Goal: Task Accomplishment & Management: Complete application form

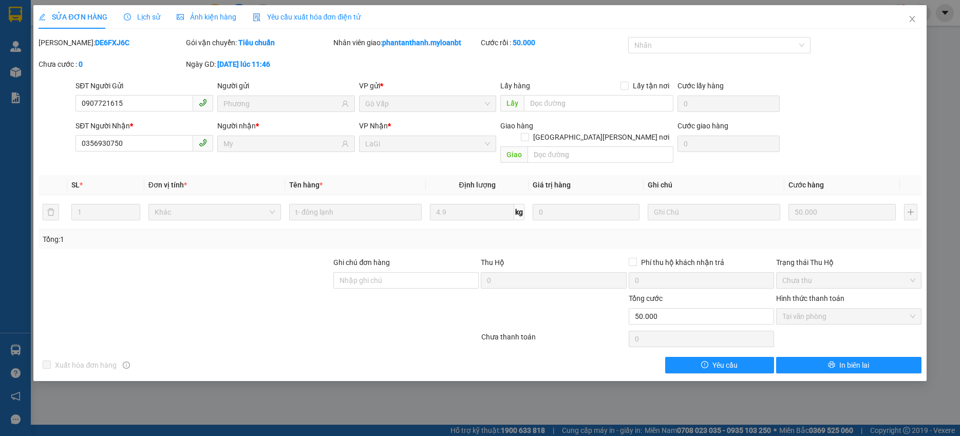
click at [198, 413] on div "SỬA ĐƠN HÀNG Lịch sử [PERSON_NAME] hàng Yêu cầu xuất [PERSON_NAME] điện tử Tota…" at bounding box center [480, 218] width 960 height 436
click at [916, 22] on icon "close" at bounding box center [912, 19] width 8 height 8
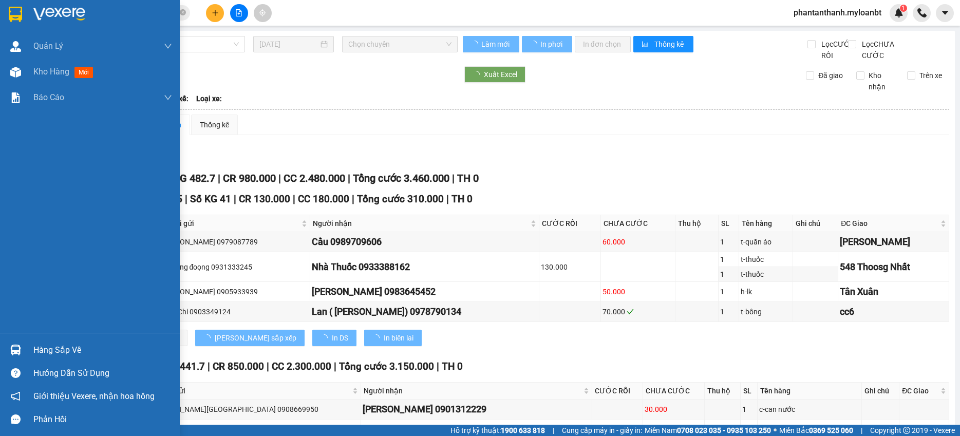
click at [17, 342] on div at bounding box center [16, 350] width 18 height 18
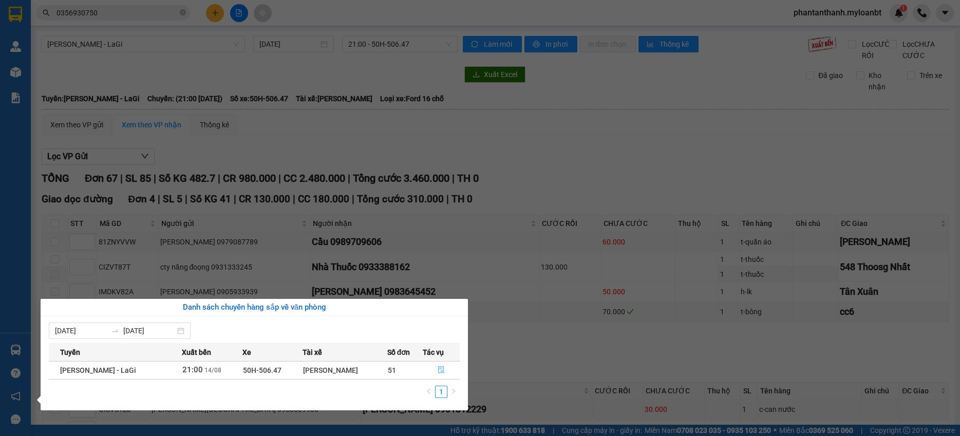
click at [443, 365] on button "button" at bounding box center [441, 370] width 36 height 16
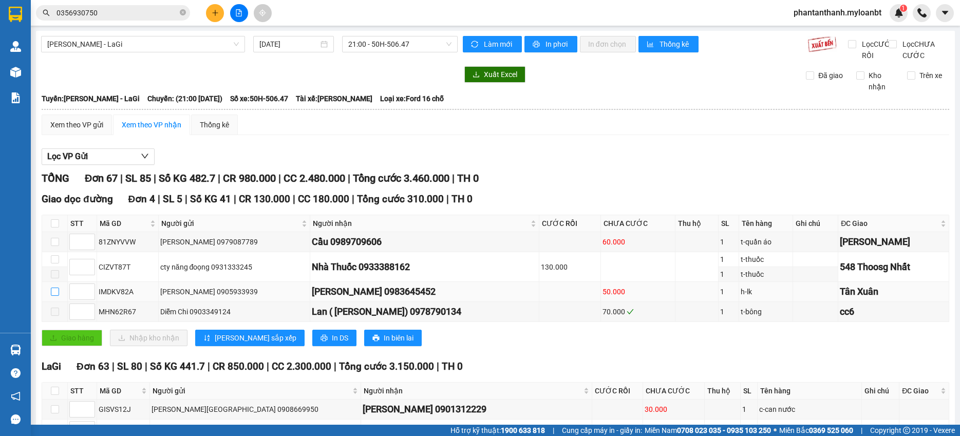
click at [56, 296] on input "checkbox" at bounding box center [55, 292] width 8 height 8
checkbox input "true"
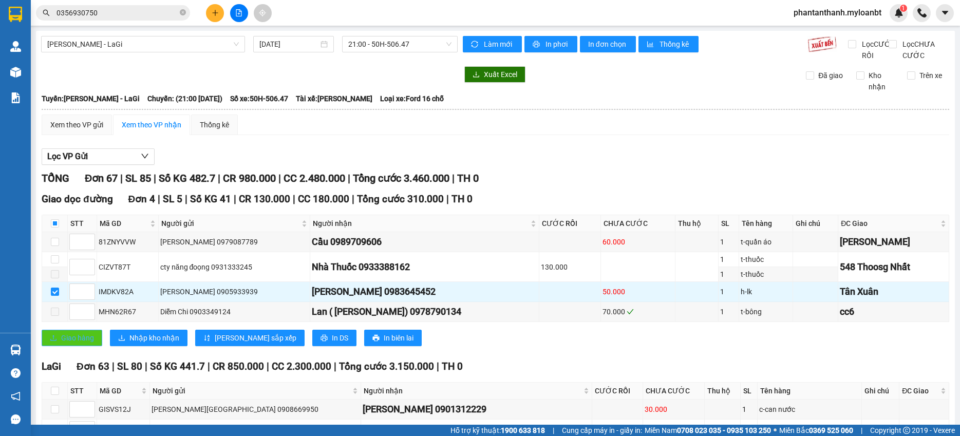
click at [73, 344] on span "Giao hàng" at bounding box center [77, 337] width 33 height 11
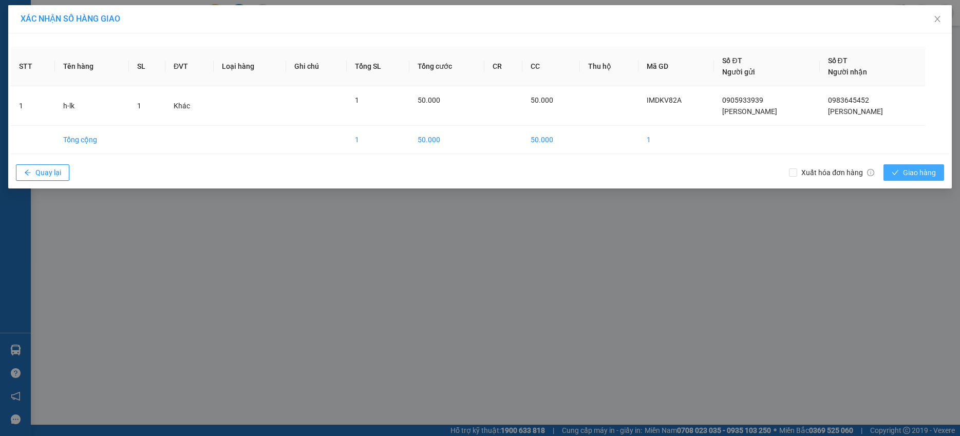
click at [908, 168] on span "Giao hàng" at bounding box center [919, 172] width 33 height 11
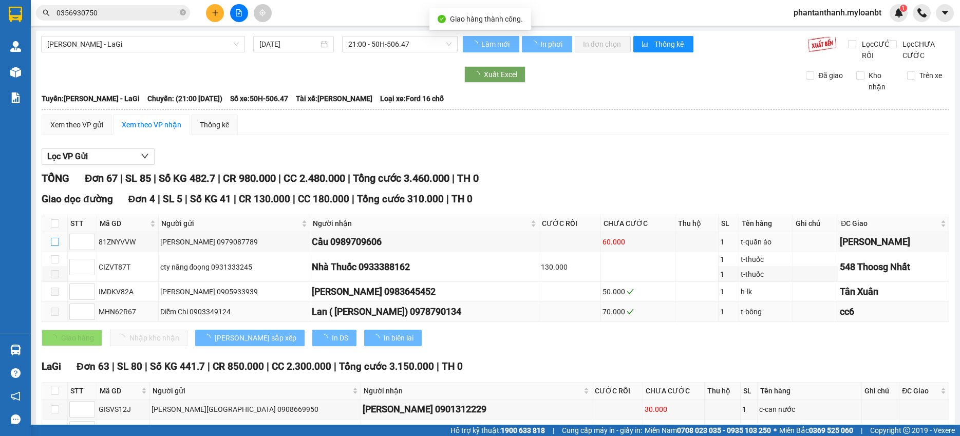
click at [56, 246] on input "checkbox" at bounding box center [55, 242] width 8 height 8
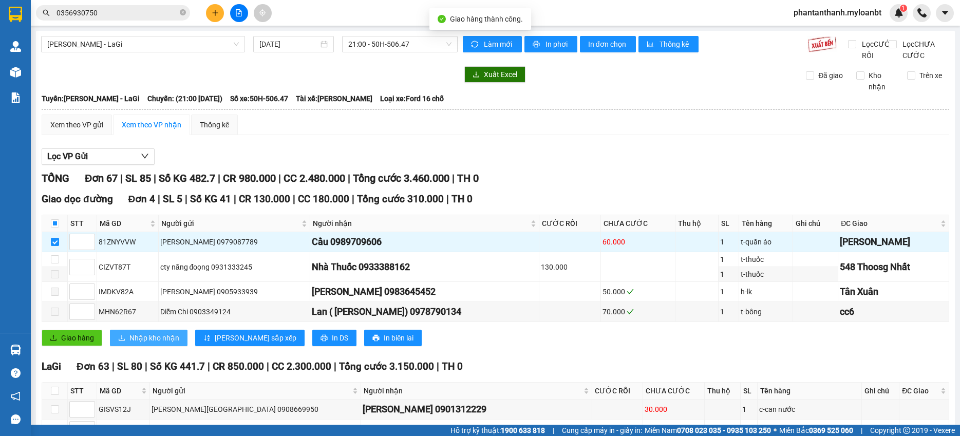
click at [137, 344] on span "Nhập kho nhận" at bounding box center [154, 337] width 50 height 11
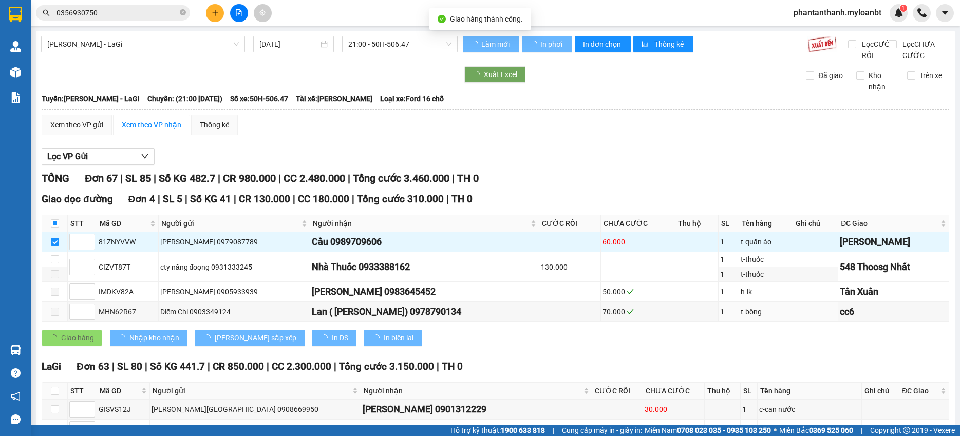
checkbox input "false"
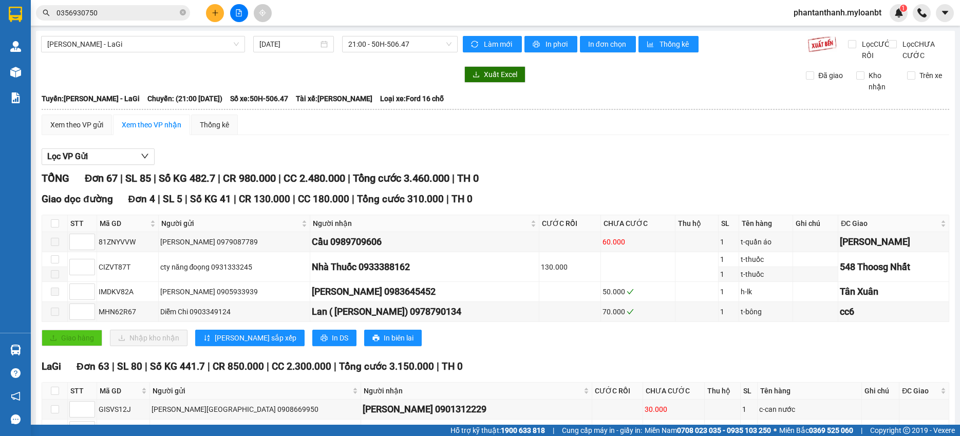
click at [121, 14] on input "0356930750" at bounding box center [116, 12] width 121 height 11
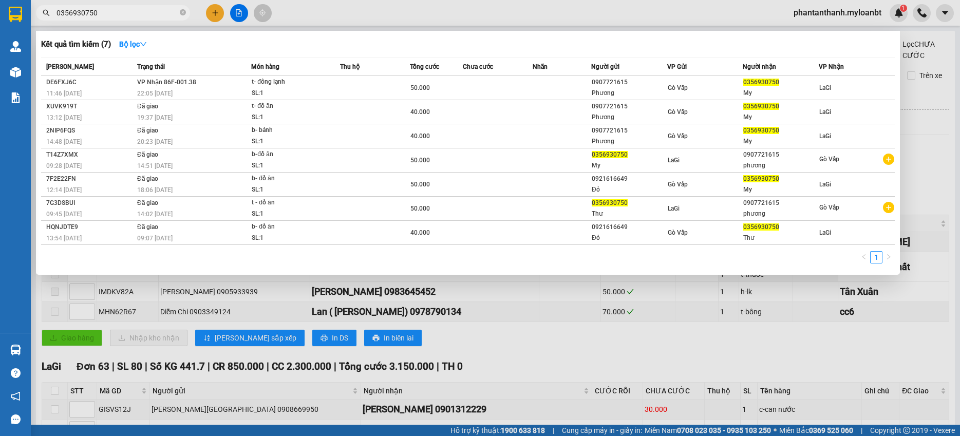
click at [121, 14] on input "0356930750" at bounding box center [116, 12] width 121 height 11
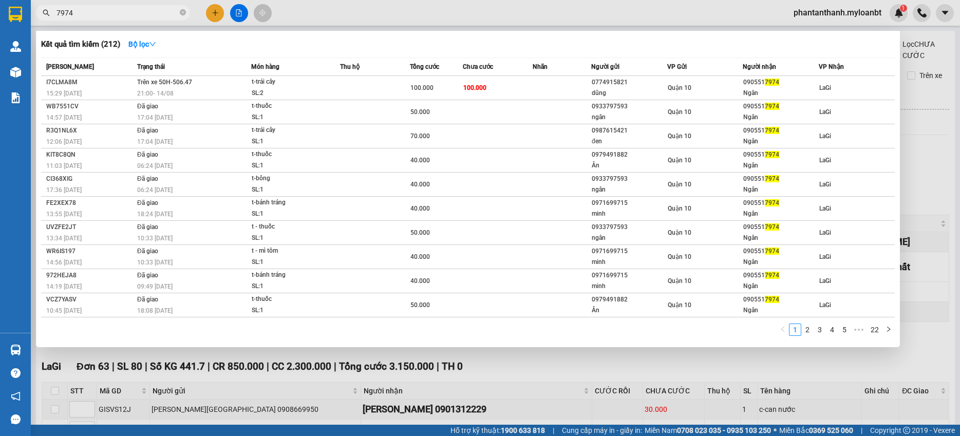
click at [117, 10] on input "7974" at bounding box center [116, 12] width 121 height 11
click at [125, 10] on input "7974" at bounding box center [116, 12] width 121 height 11
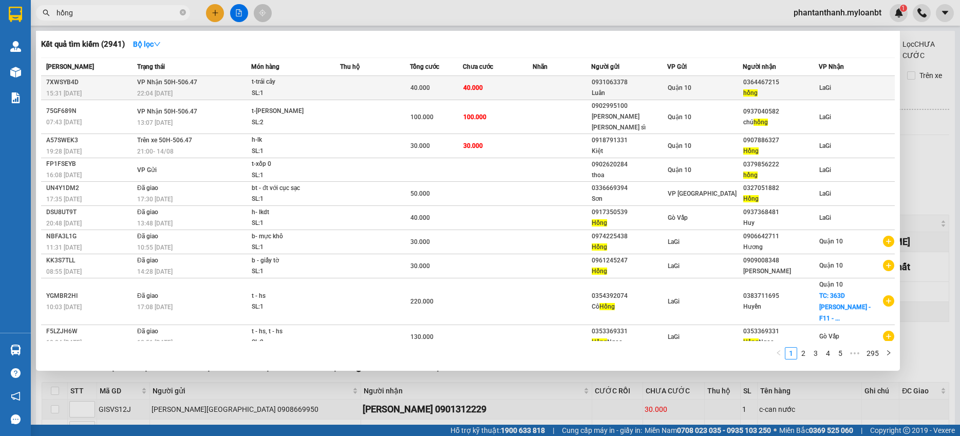
type input "hồng"
click at [513, 87] on td "40.000" at bounding box center [498, 88] width 70 height 24
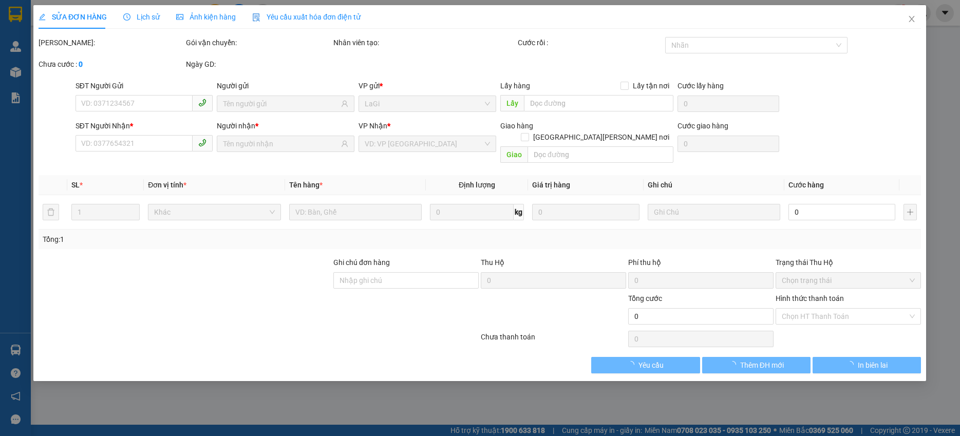
type input "0931063378"
type input "Luân"
type input "0364467215"
type input "hồng"
type input "40.000"
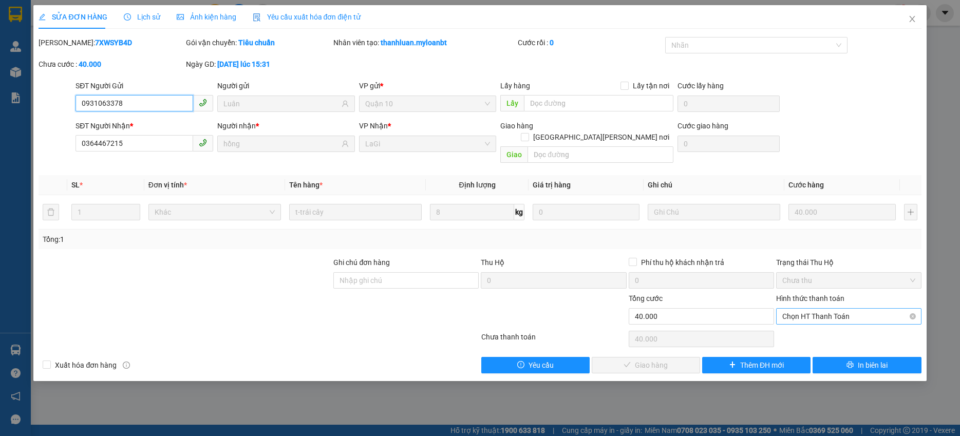
drag, startPoint x: 822, startPoint y: 304, endPoint x: 819, endPoint y: 314, distance: 10.9
click at [822, 309] on span "Chọn HT Thanh Toán" at bounding box center [848, 316] width 133 height 15
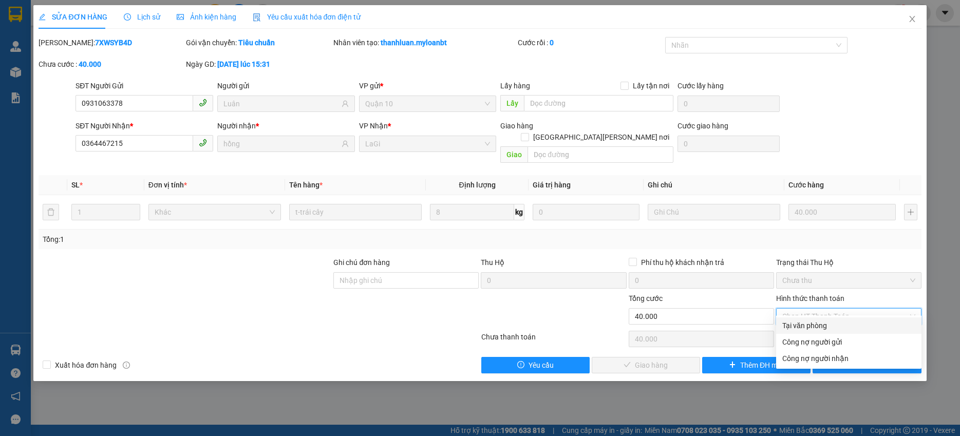
click at [811, 323] on div "Tại văn phòng" at bounding box center [848, 325] width 133 height 11
type input "0"
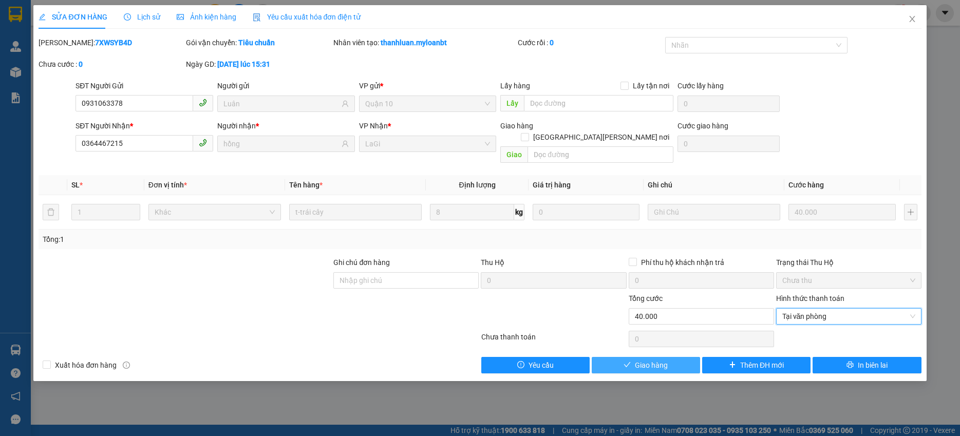
click at [669, 357] on button "Giao hàng" at bounding box center [646, 365] width 108 height 16
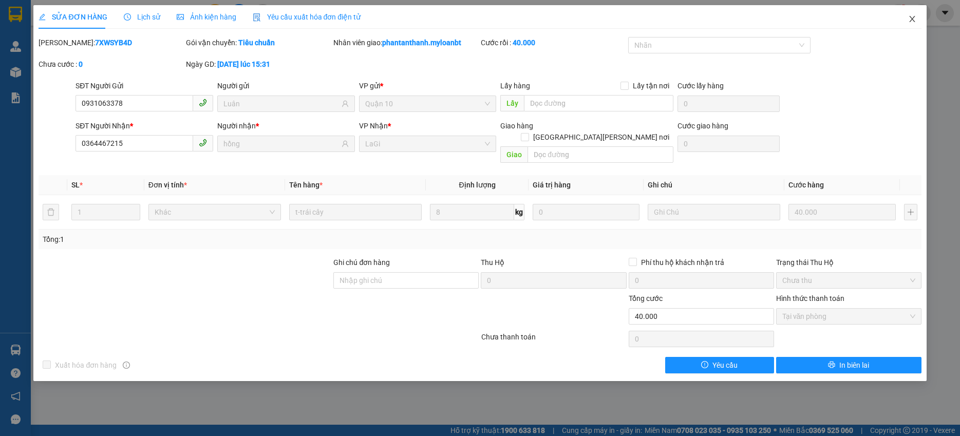
click at [913, 27] on span "Close" at bounding box center [912, 19] width 29 height 29
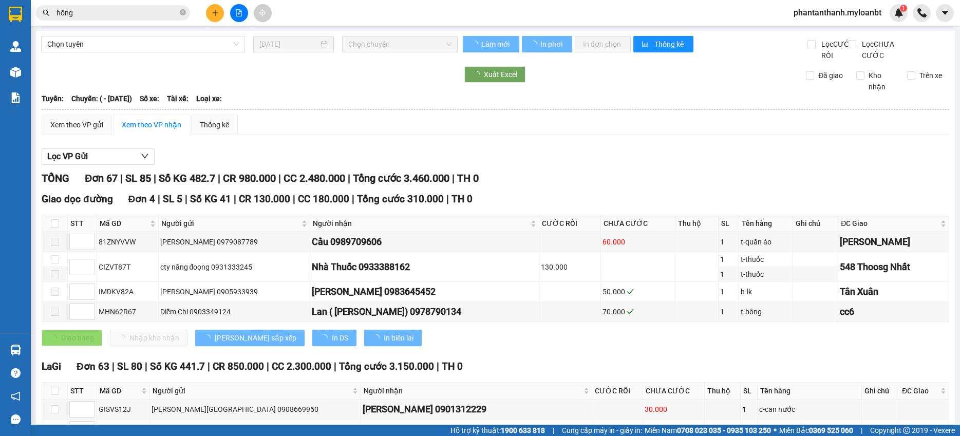
click at [123, 11] on input "hồng" at bounding box center [116, 12] width 121 height 11
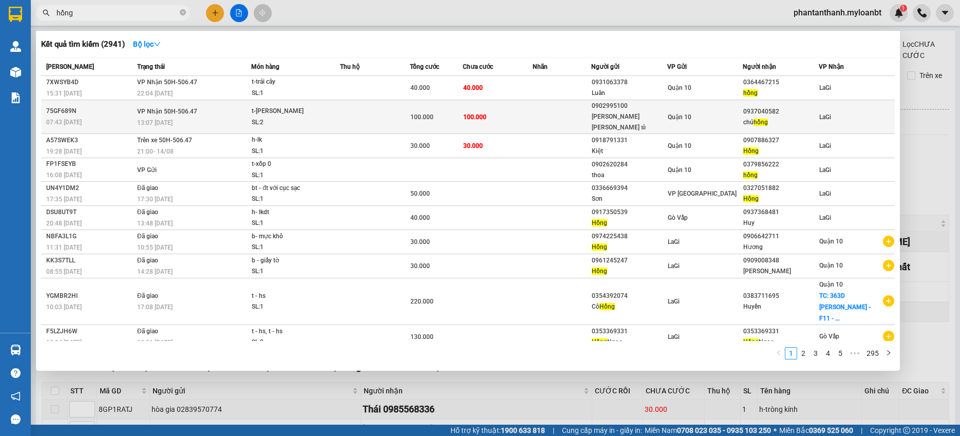
click at [364, 112] on td at bounding box center [375, 117] width 70 height 34
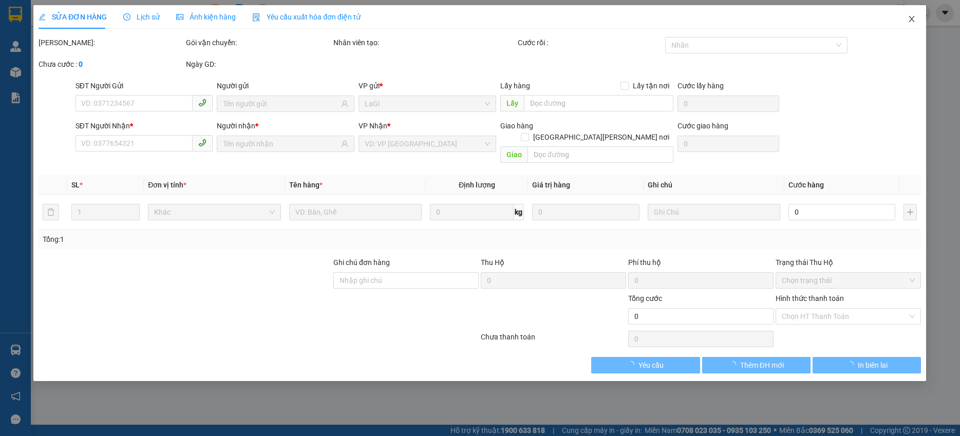
type input "0902995100"
type input "[PERSON_NAME] [PERSON_NAME] sỉ"
type input "0937040582"
type input "chú hồng"
type input "100.000"
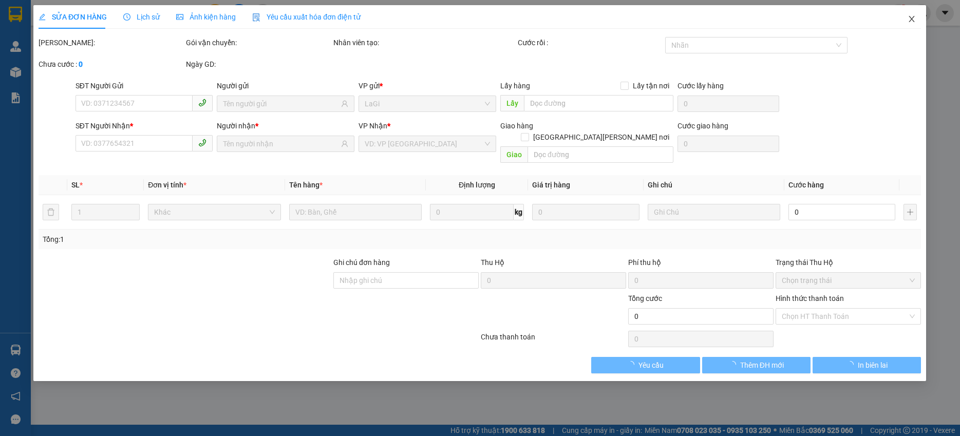
type input "100.000"
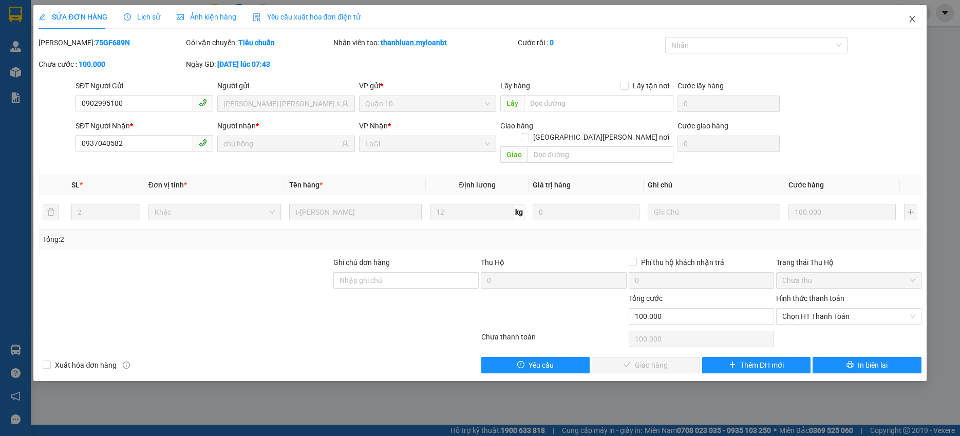
click at [915, 18] on icon "close" at bounding box center [912, 19] width 8 height 8
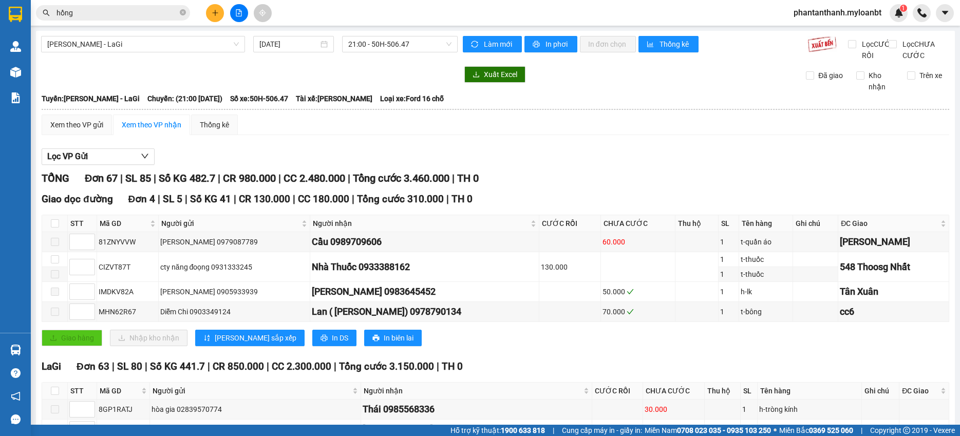
click at [143, 13] on input "hồng" at bounding box center [116, 12] width 121 height 11
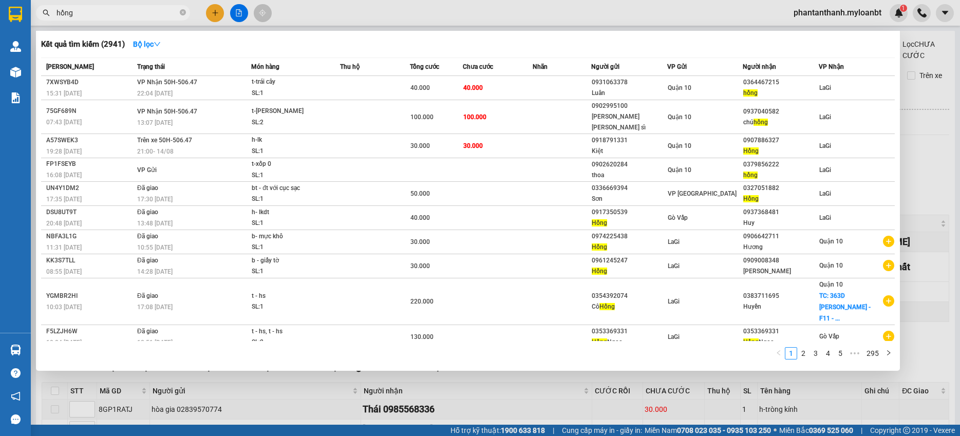
click at [143, 13] on input "hồng" at bounding box center [116, 12] width 121 height 11
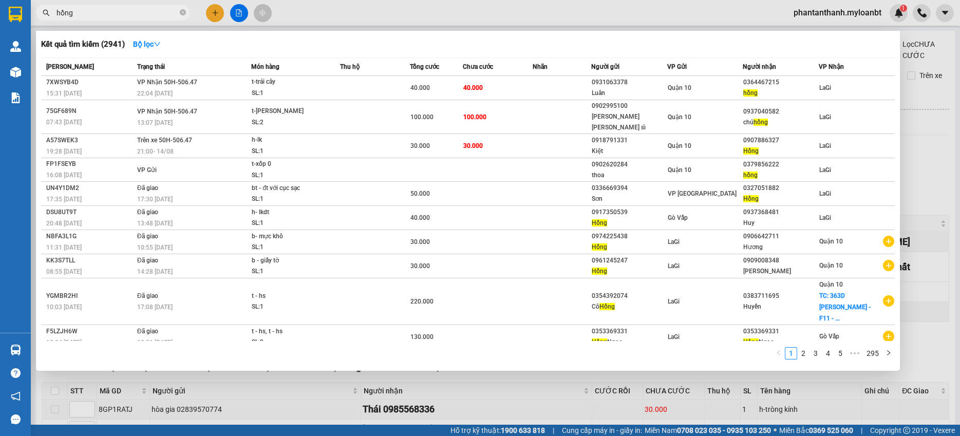
click at [143, 13] on input "hồng" at bounding box center [116, 12] width 121 height 11
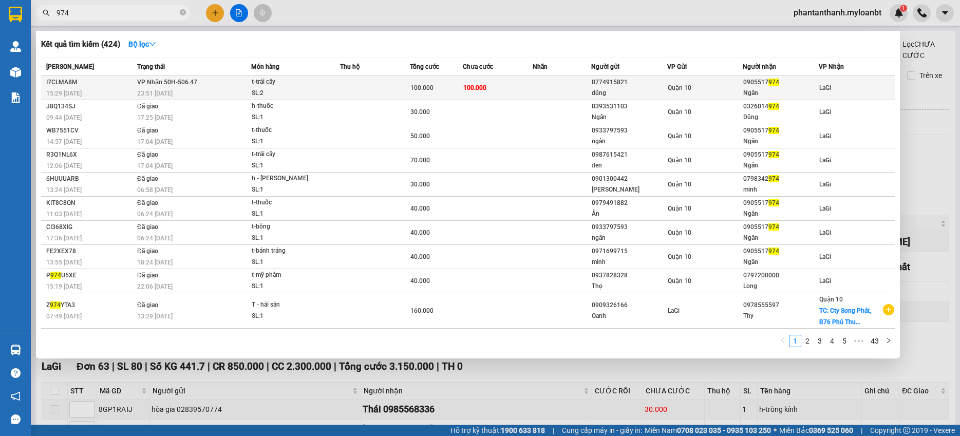
type input "974"
click at [468, 85] on span "100.000" at bounding box center [474, 87] width 23 height 7
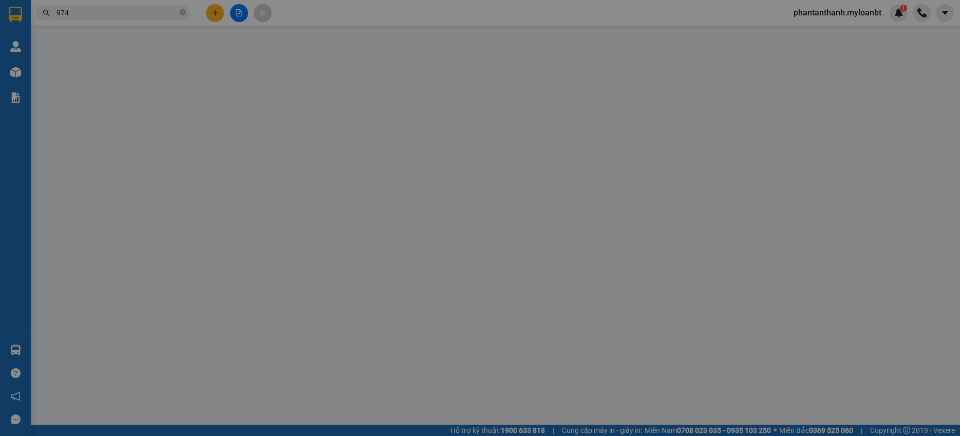
type input "0774915821"
type input "dũng"
type input "0905517974"
type input "Ngân"
type input "100.000"
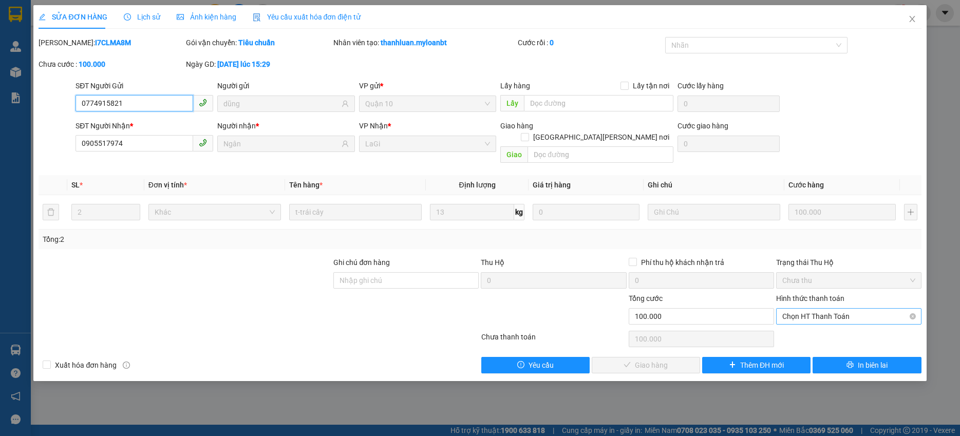
click at [824, 309] on span "Chọn HT Thanh Toán" at bounding box center [848, 316] width 133 height 15
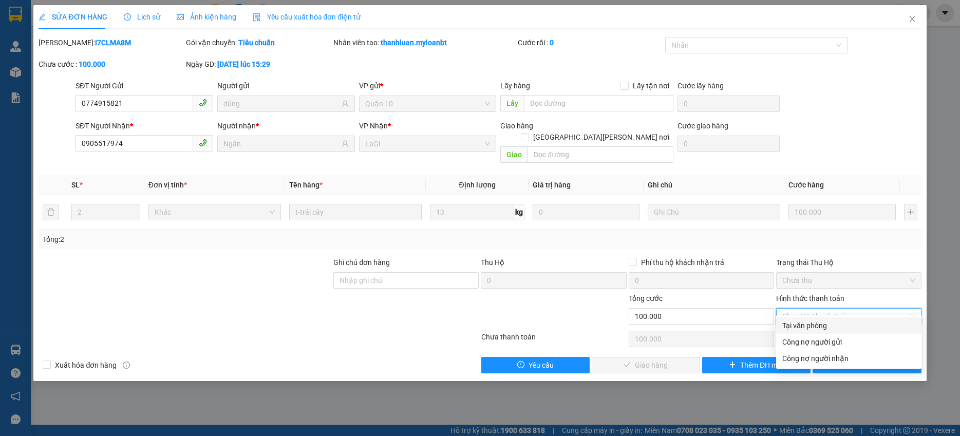
click at [798, 322] on div "Tại văn phòng" at bounding box center [848, 325] width 133 height 11
type input "0"
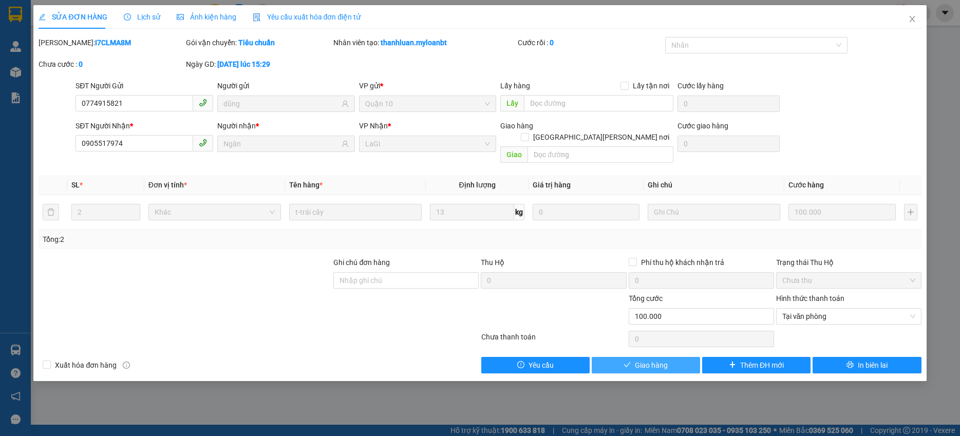
click at [635, 361] on button "Giao hàng" at bounding box center [646, 365] width 108 height 16
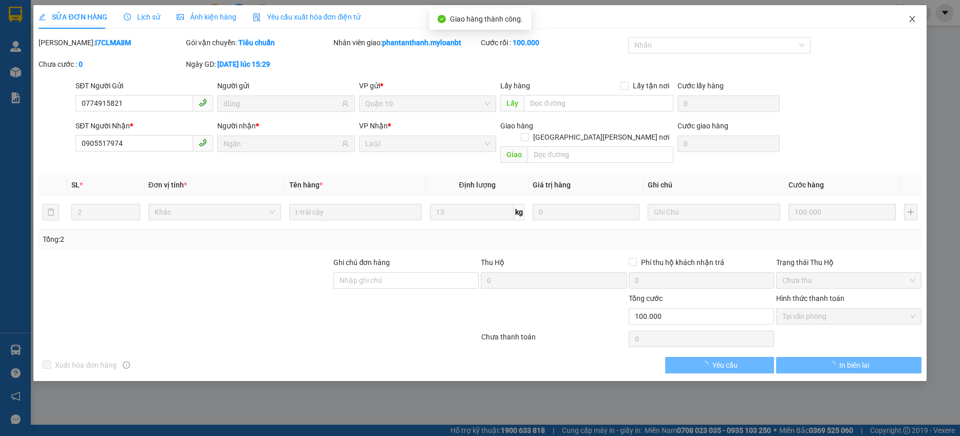
click at [910, 23] on icon "close" at bounding box center [912, 19] width 8 height 8
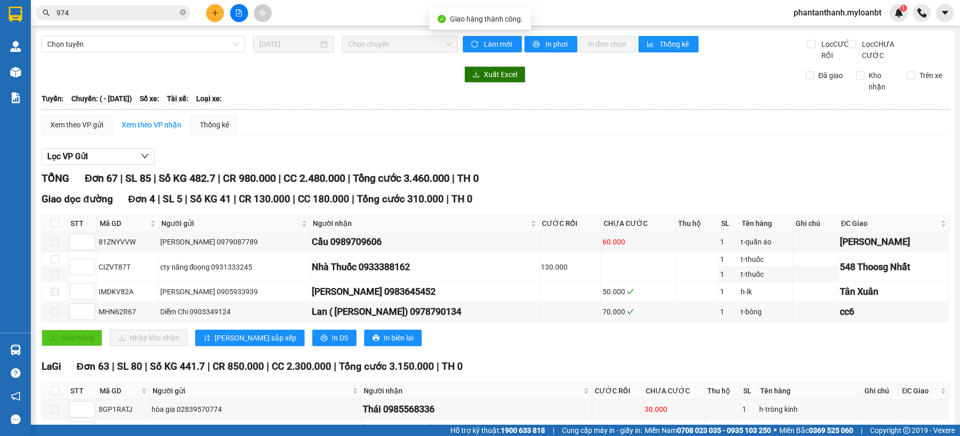
click at [96, 15] on input "974" at bounding box center [116, 12] width 121 height 11
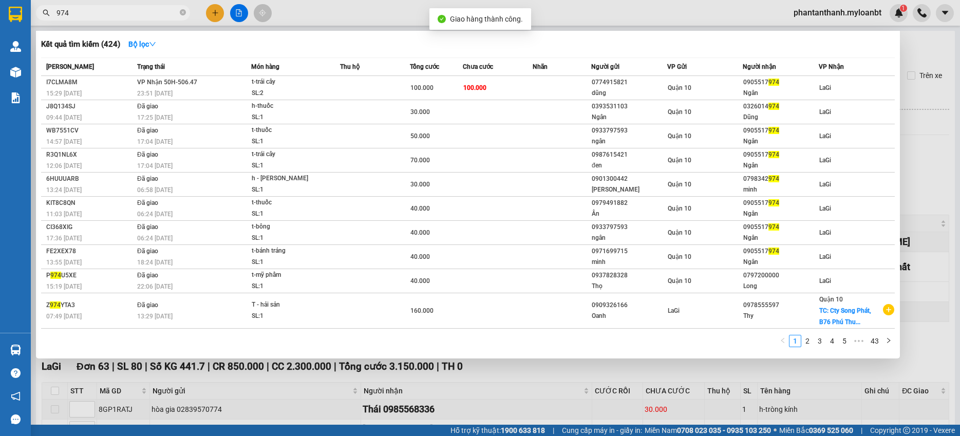
click at [96, 15] on input "974" at bounding box center [116, 12] width 121 height 11
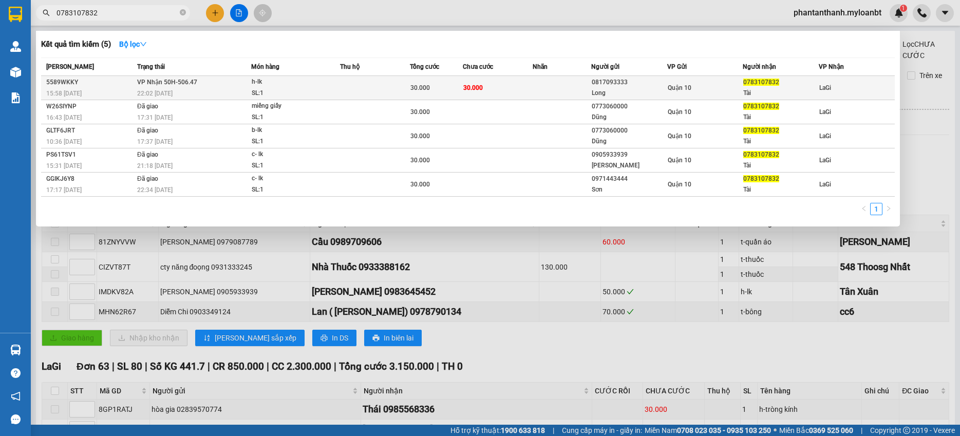
type input "0783107832"
click at [534, 84] on td at bounding box center [562, 88] width 59 height 24
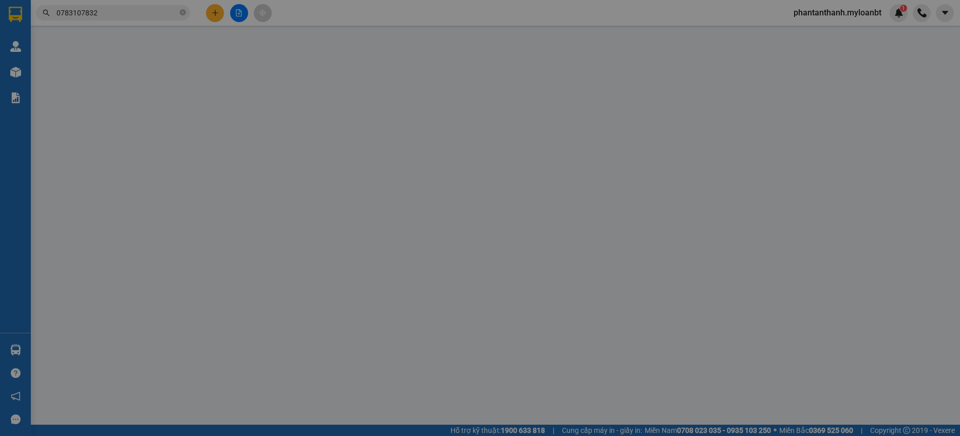
type input "0817093333"
type input "Long"
type input "0783107832"
type input "Tài"
type input "30.000"
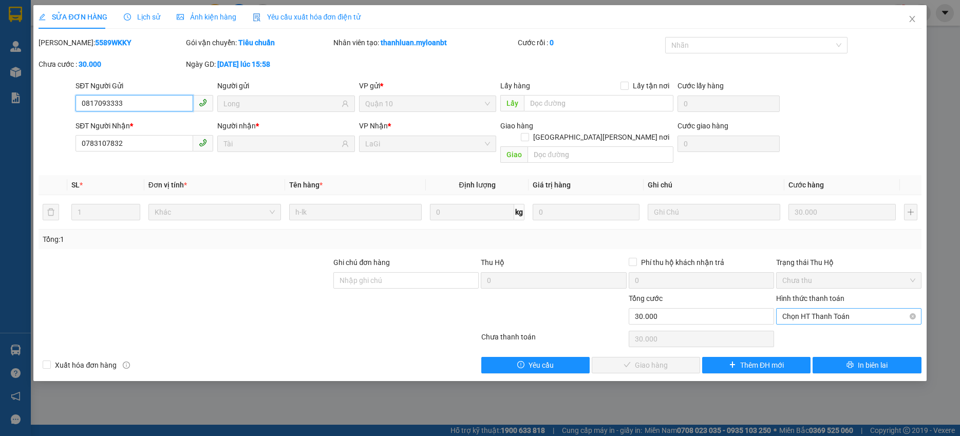
click at [824, 309] on span "Chọn HT Thanh Toán" at bounding box center [848, 316] width 133 height 15
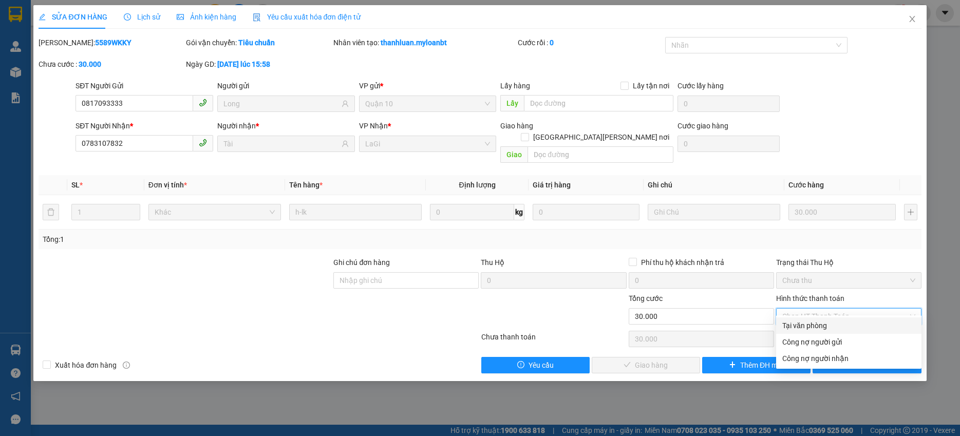
click at [813, 319] on div "Tại văn phòng" at bounding box center [848, 325] width 145 height 16
type input "0"
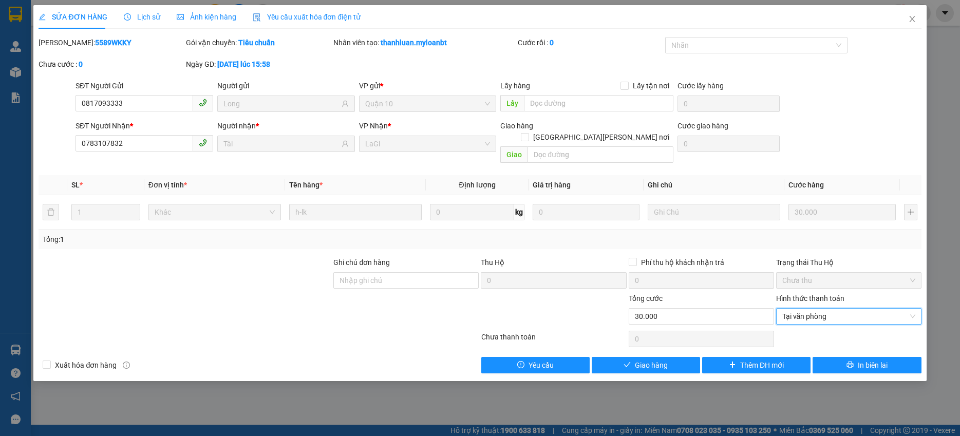
click at [625, 362] on div "SỬA ĐƠN HÀNG Lịch sử [PERSON_NAME] hàng Yêu cầu xuất [PERSON_NAME] điện tử Tota…" at bounding box center [479, 193] width 893 height 376
click at [631, 357] on button "Giao hàng" at bounding box center [646, 365] width 108 height 16
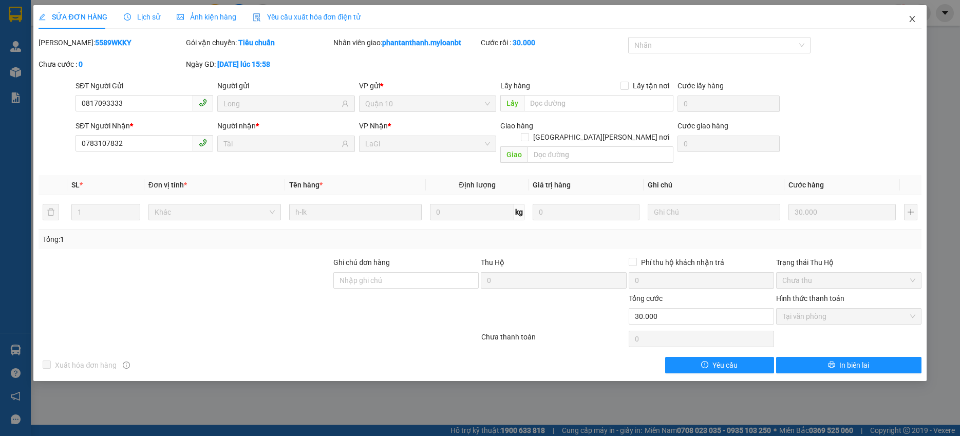
click at [907, 15] on span "Close" at bounding box center [912, 19] width 29 height 29
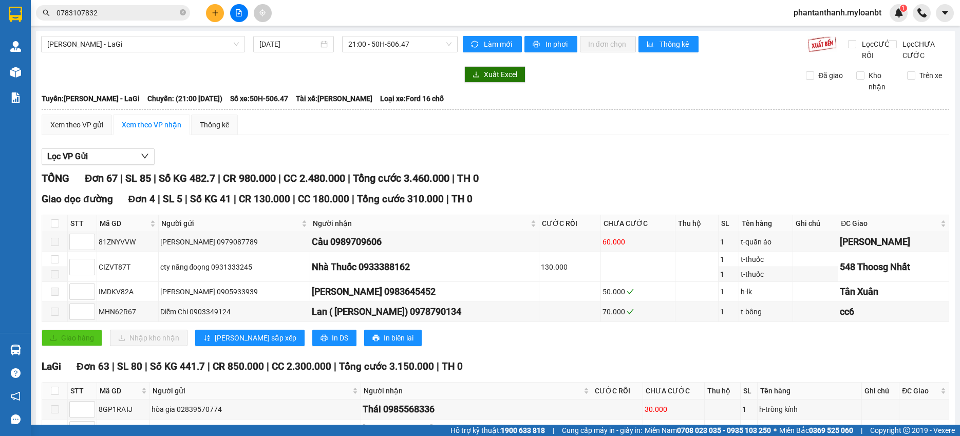
click at [216, 18] on button at bounding box center [215, 13] width 18 height 18
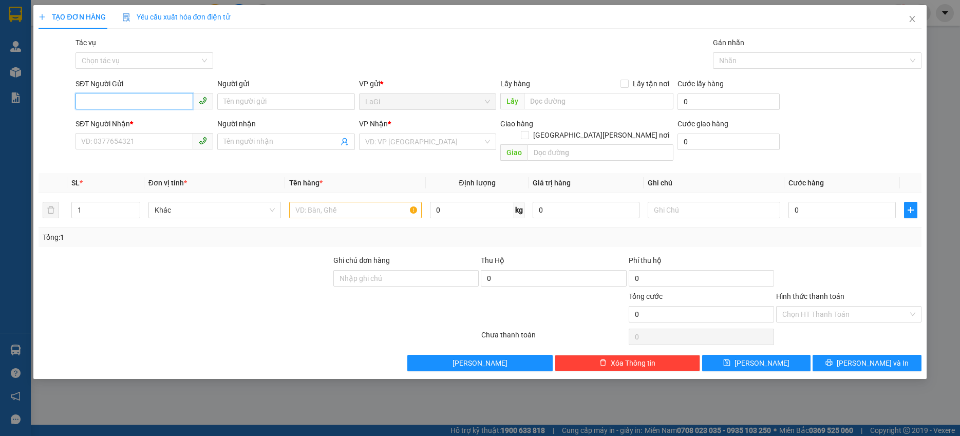
click at [133, 99] on input "SĐT Người Gửi" at bounding box center [135, 101] width 118 height 16
click at [140, 119] on div "0902562275 - Vũ vé số" at bounding box center [144, 122] width 125 height 11
type input "0902562275"
type input "Vũ vé số"
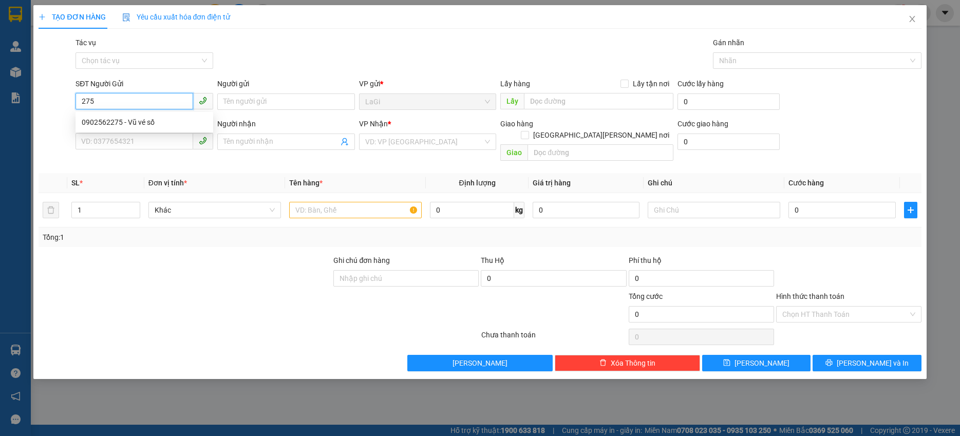
type input "0938910732"
type input "Cường vé số"
type input "0902562275"
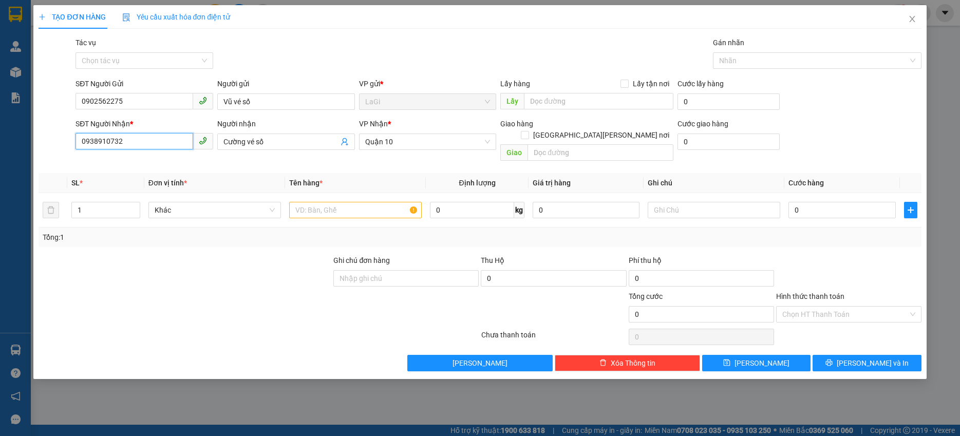
click at [166, 148] on input "0938910732" at bounding box center [135, 141] width 118 height 16
click at [166, 157] on div "0702678801 - [GEOGRAPHIC_DATA]" at bounding box center [144, 162] width 125 height 11
type input "0702678801"
type input "Hạ Vy"
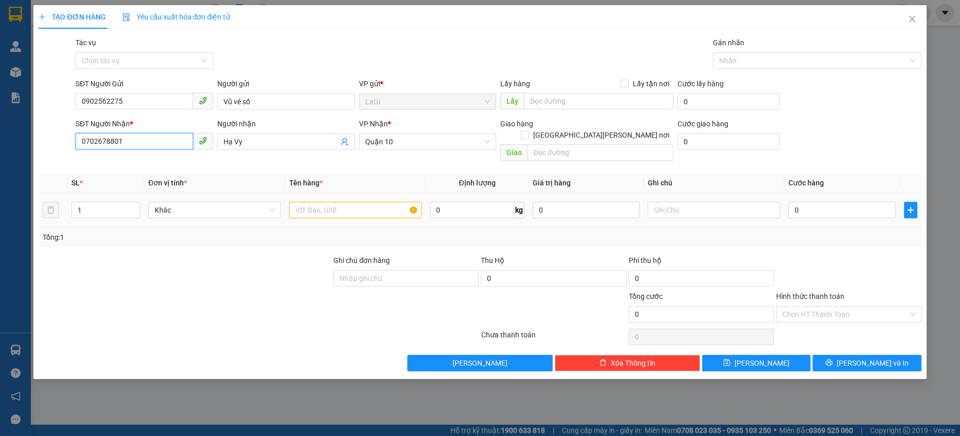
type input "0702678801"
click at [339, 204] on input "text" at bounding box center [355, 210] width 133 height 16
type input "T - hải sản"
click at [483, 202] on input "0" at bounding box center [472, 210] width 84 height 16
type input "9"
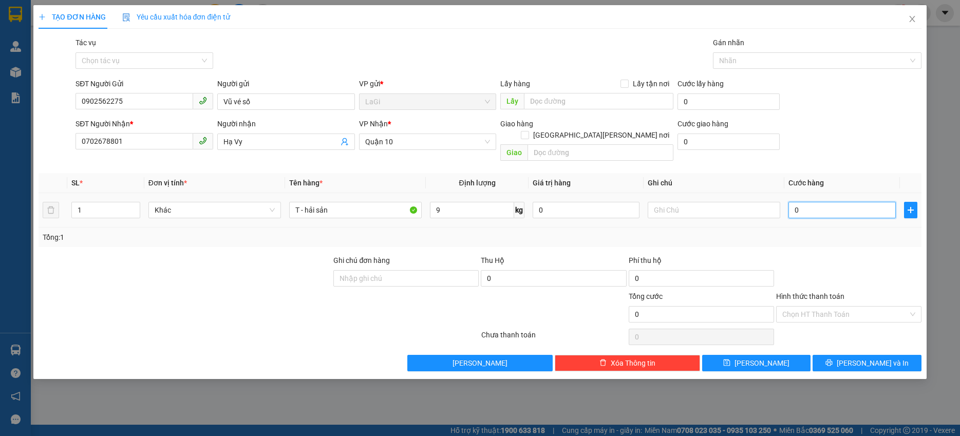
click at [821, 202] on input "0" at bounding box center [841, 210] width 107 height 16
type input "4"
type input "40"
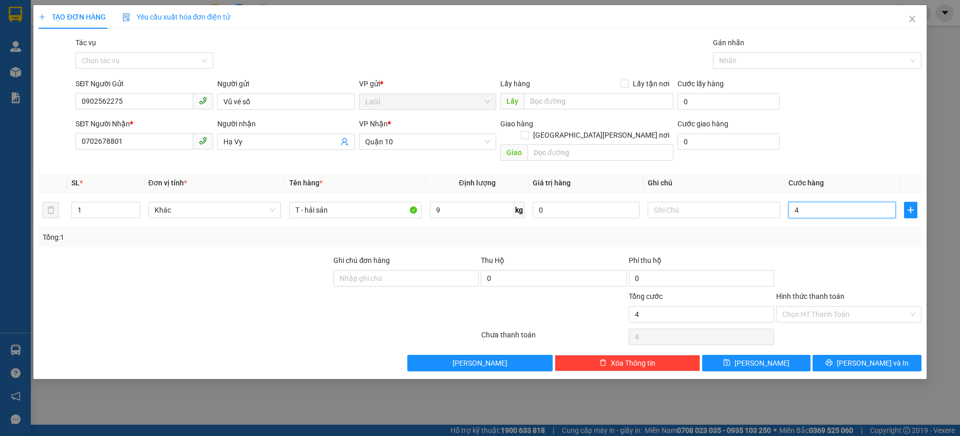
type input "40"
type input "40.000"
click at [840, 234] on div "Tổng: 1" at bounding box center [480, 238] width 882 height 20
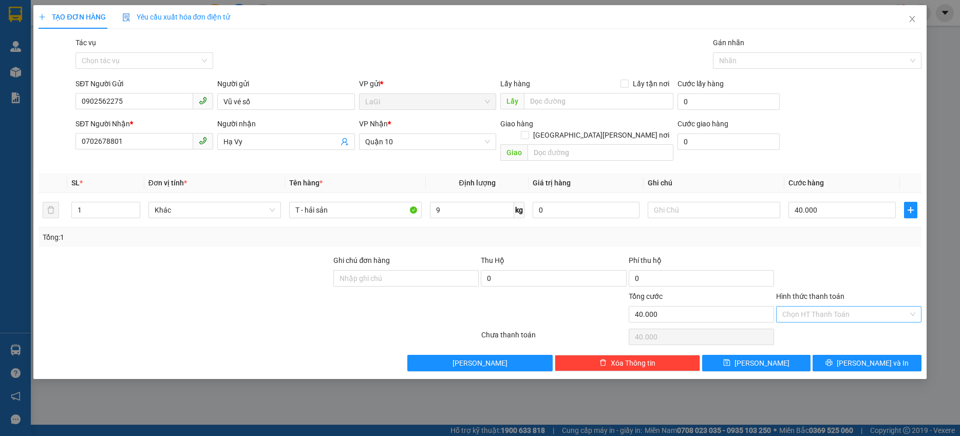
click at [846, 307] on input "Hình thức thanh toán" at bounding box center [845, 314] width 126 height 15
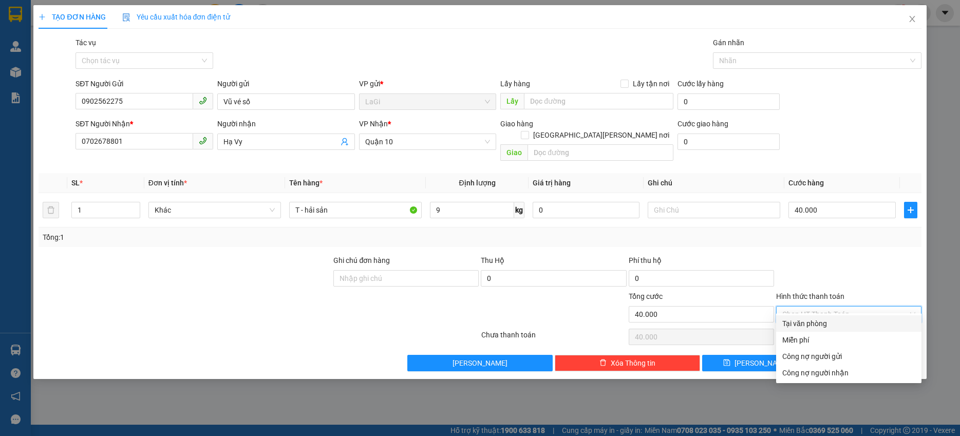
click at [835, 319] on div "Tại văn phòng" at bounding box center [848, 323] width 133 height 11
type input "0"
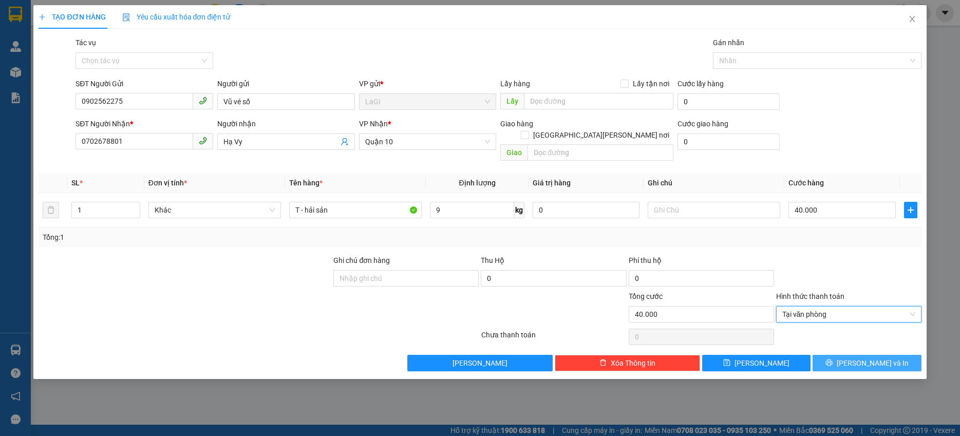
click at [873, 357] on span "[PERSON_NAME] và In" at bounding box center [873, 362] width 72 height 11
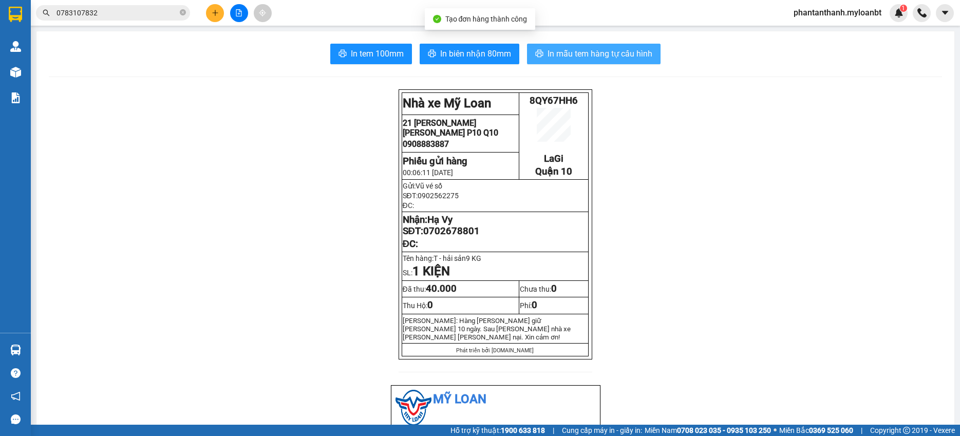
click at [574, 63] on button "In mẫu tem hàng tự cấu hình" at bounding box center [594, 54] width 134 height 21
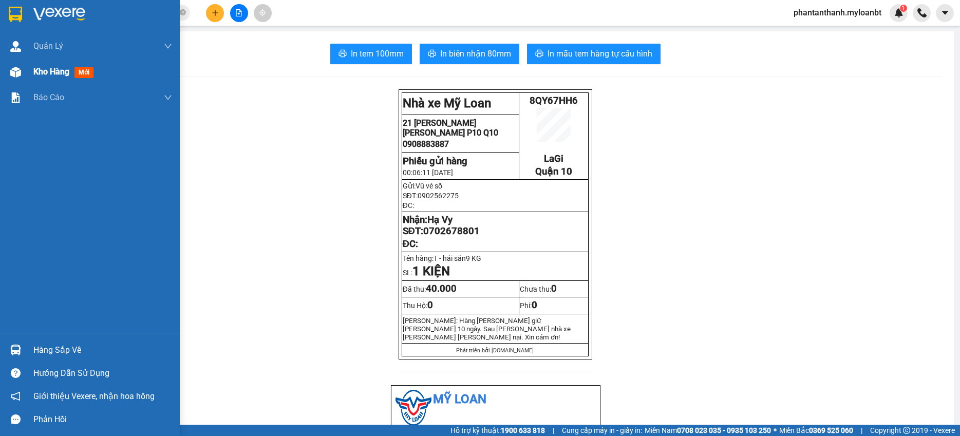
click at [2, 82] on div "Kho hàng mới" at bounding box center [90, 72] width 180 height 26
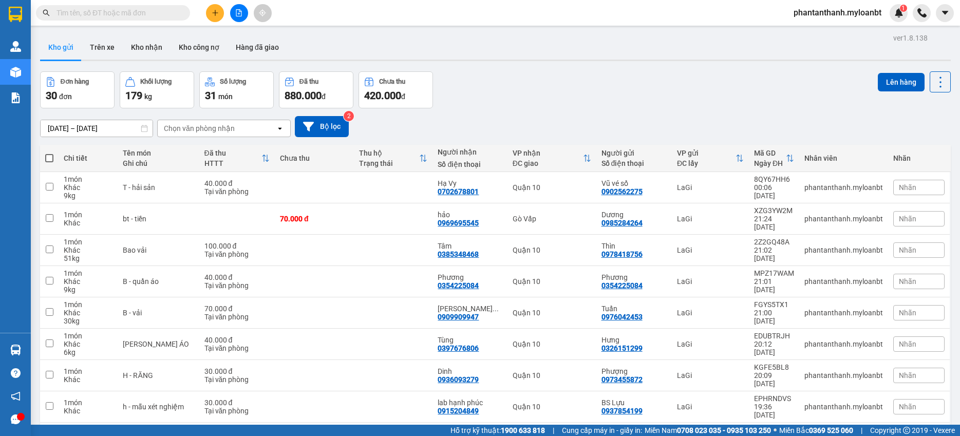
click at [262, 128] on div "Chọn văn phòng nhận" at bounding box center [217, 128] width 118 height 16
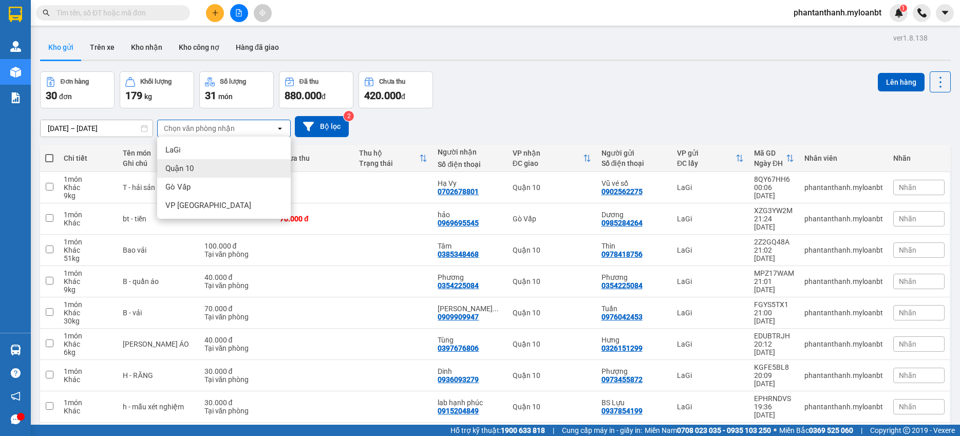
click at [190, 169] on span "Quận 10" at bounding box center [179, 168] width 28 height 10
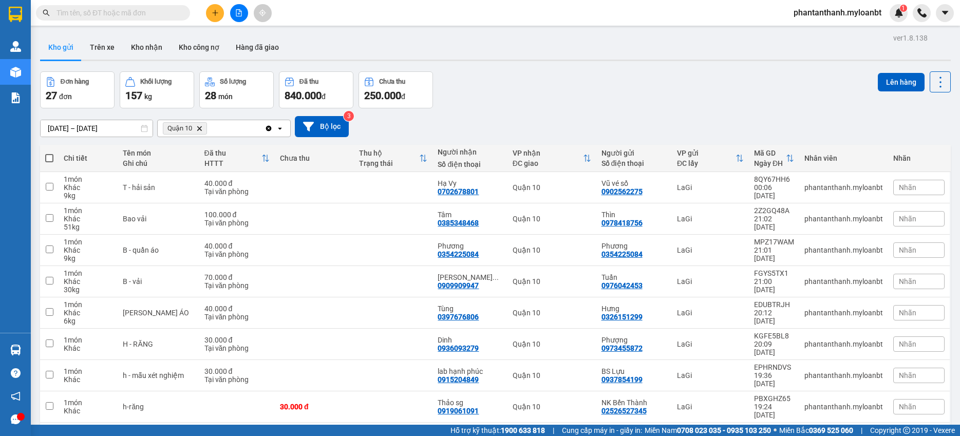
scroll to position [62, 0]
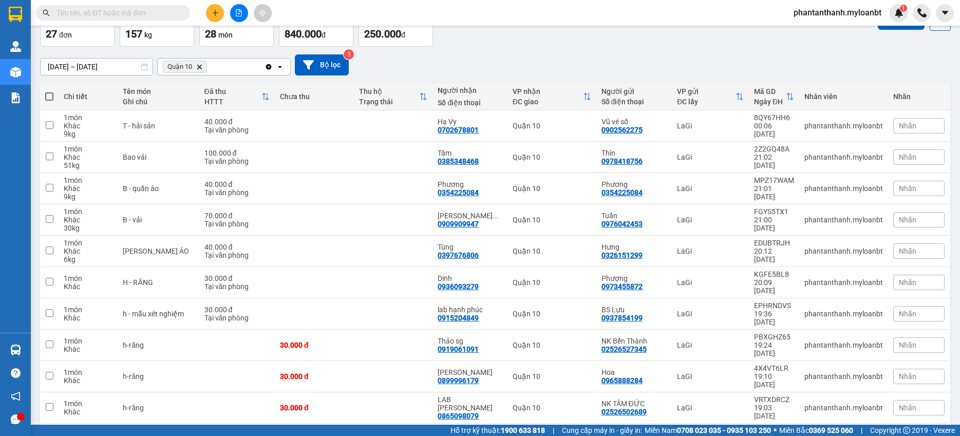
click at [899, 435] on div "10 / trang" at bounding box center [908, 440] width 32 height 10
click at [896, 377] on span "100 / trang" at bounding box center [903, 376] width 37 height 10
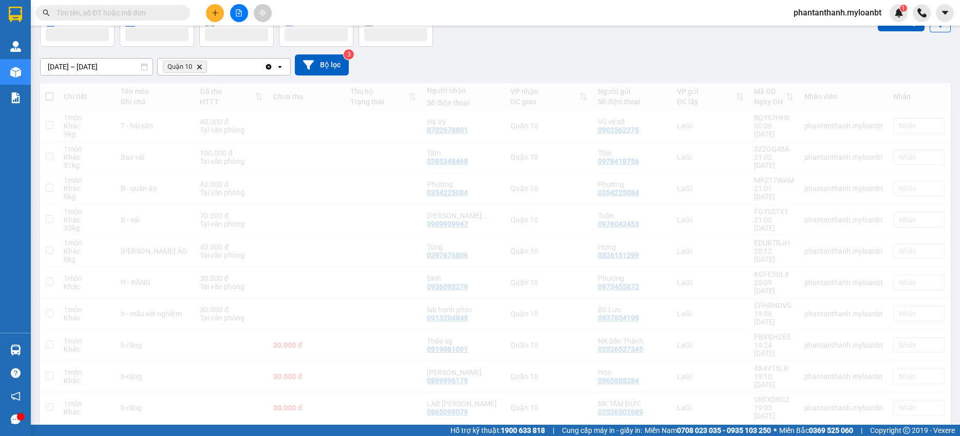
scroll to position [10, 0]
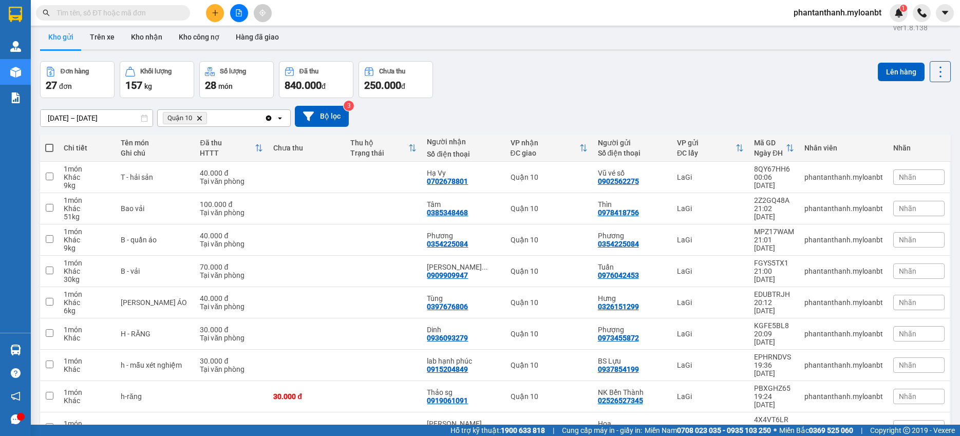
click at [48, 148] on span at bounding box center [49, 148] width 8 height 8
click at [49, 143] on input "checkbox" at bounding box center [49, 143] width 0 height 0
checkbox input "true"
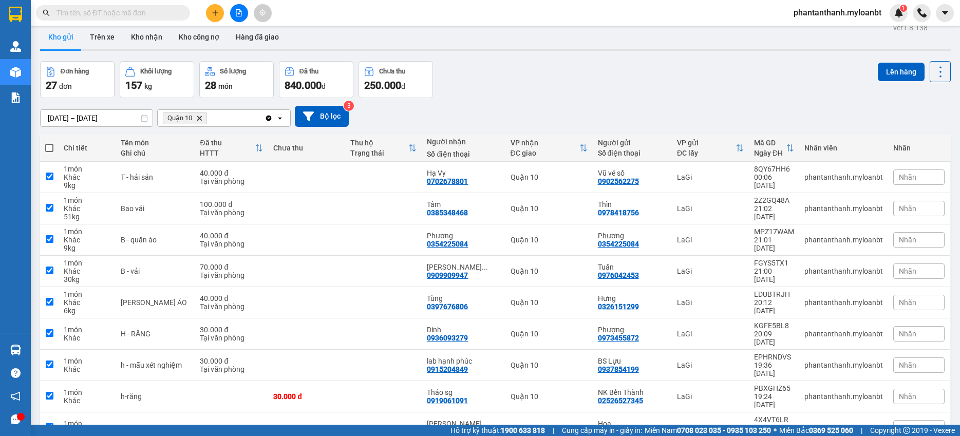
checkbox input "true"
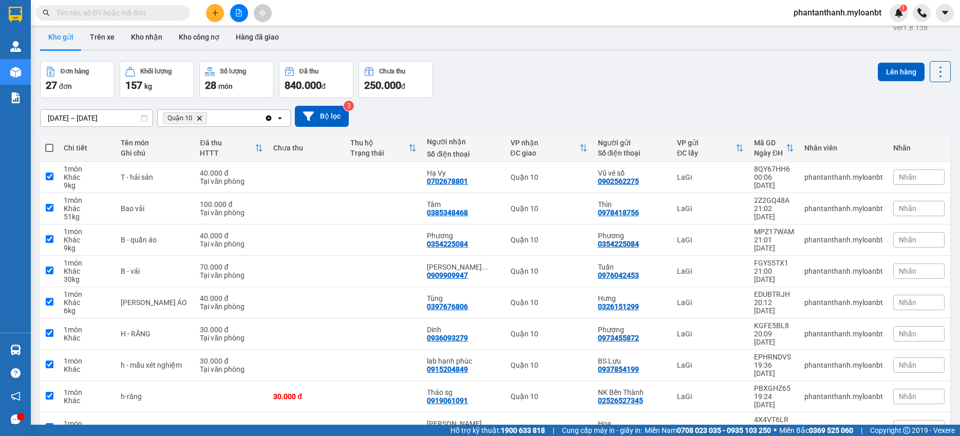
checkbox input "true"
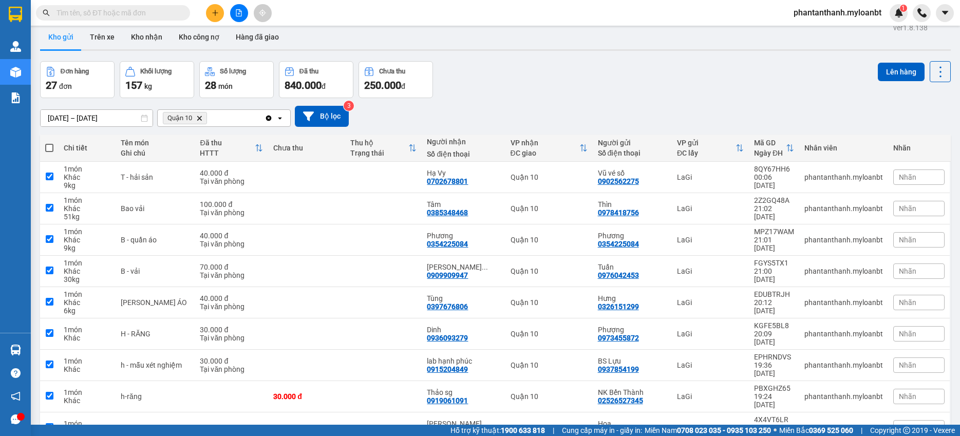
checkbox input "true"
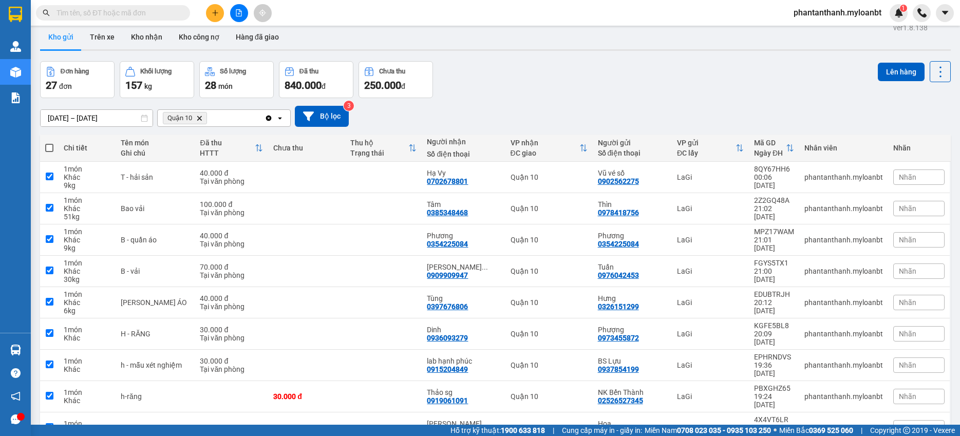
checkbox input "true"
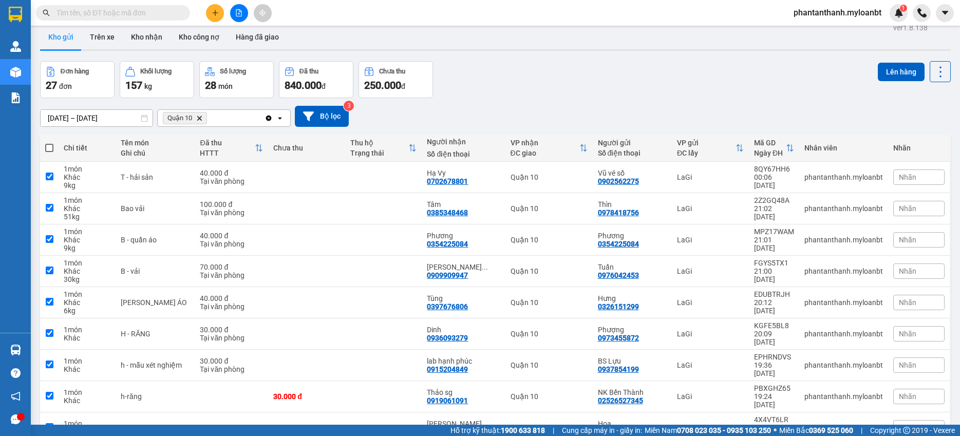
checkbox input "true"
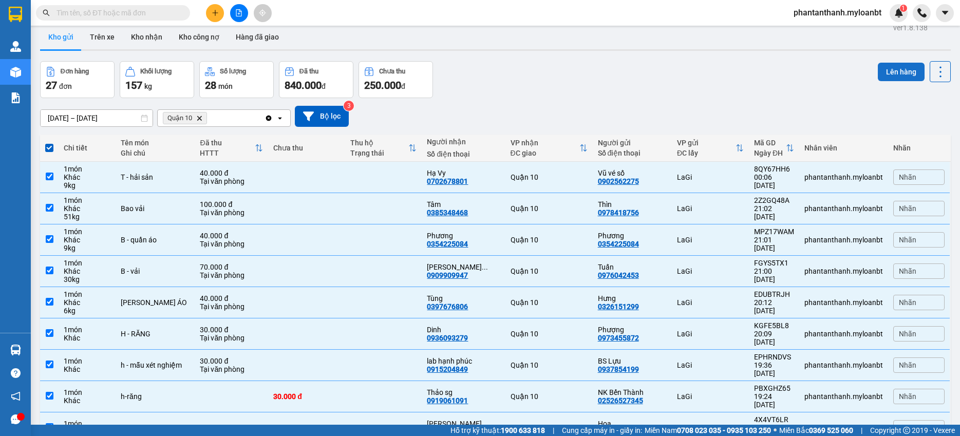
click at [883, 64] on button "Lên hàng" at bounding box center [901, 72] width 47 height 18
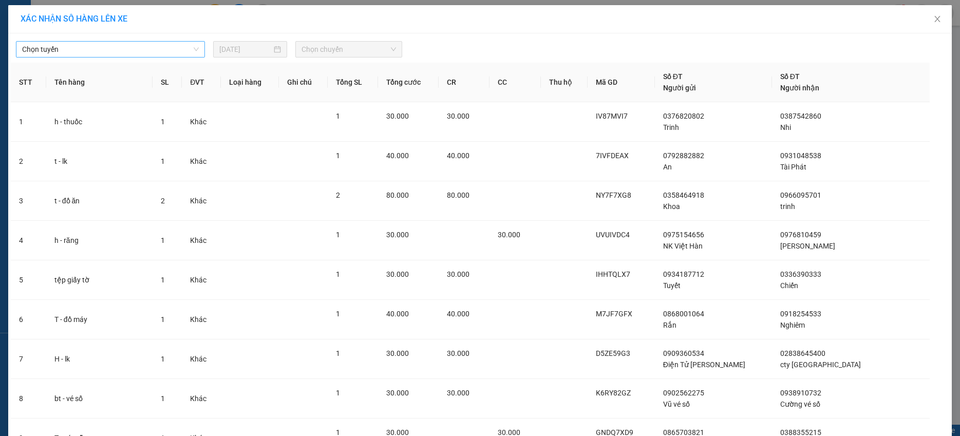
click at [120, 47] on span "Chọn tuyến" at bounding box center [110, 49] width 177 height 15
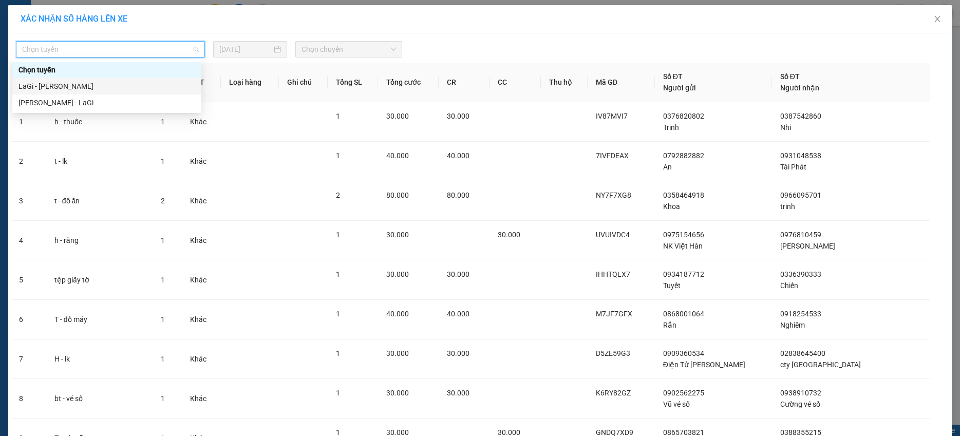
click at [73, 88] on div "LaGi - Hồ Chí Minh" at bounding box center [106, 86] width 177 height 11
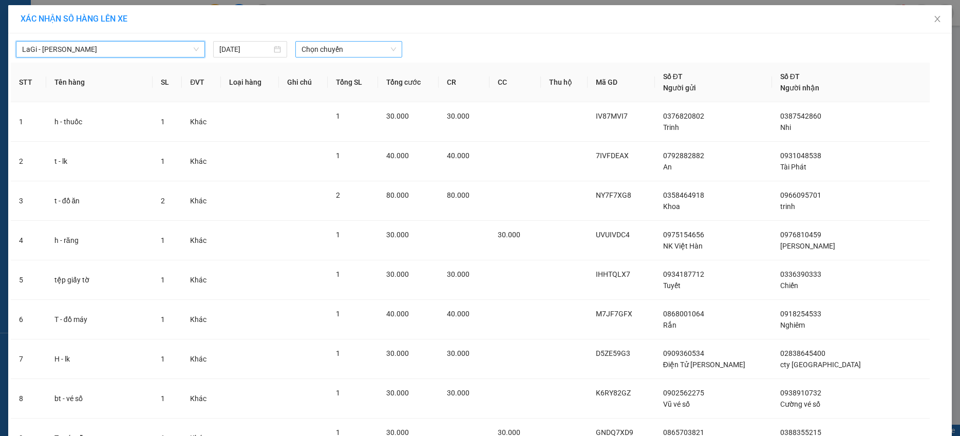
click at [336, 56] on span "Chọn chuyến" at bounding box center [348, 49] width 95 height 15
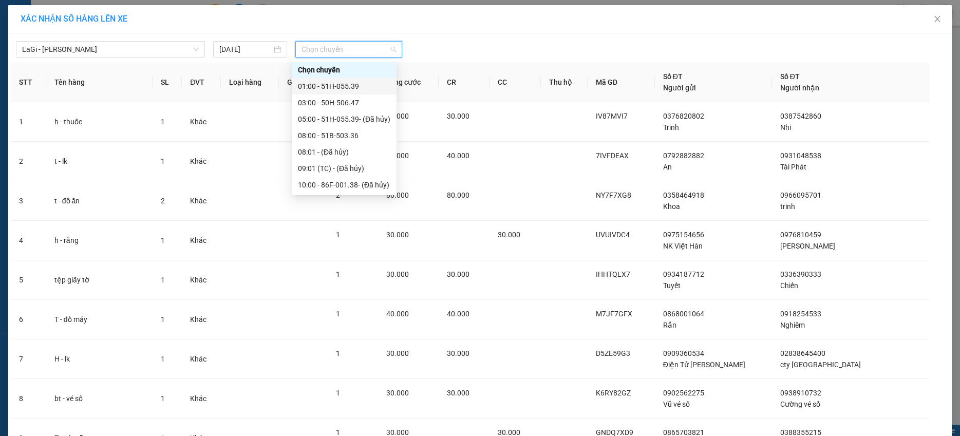
click at [327, 89] on div "01:00 - 51H-055.39" at bounding box center [344, 86] width 92 height 11
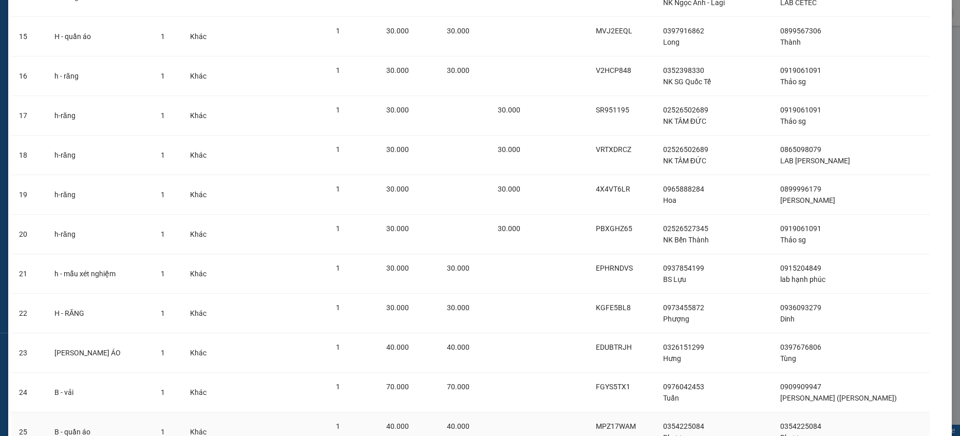
scroll to position [815, 0]
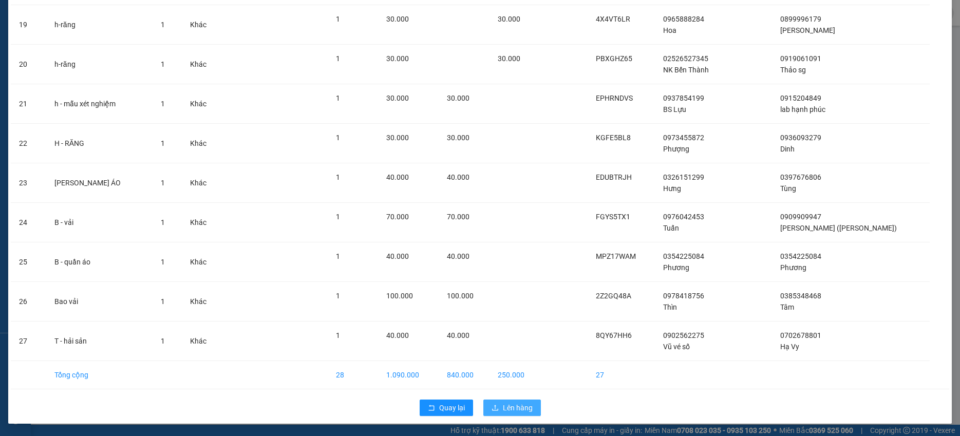
click at [503, 406] on span "Lên hàng" at bounding box center [518, 407] width 30 height 11
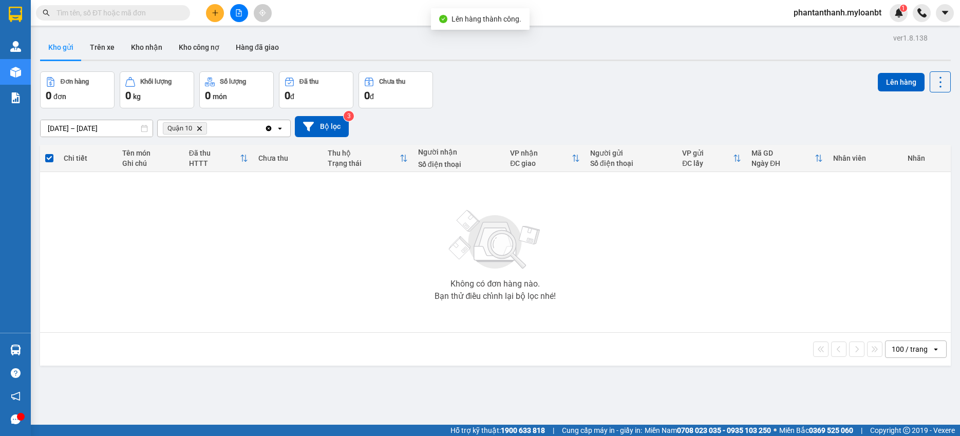
click at [201, 129] on icon "Delete" at bounding box center [199, 128] width 6 height 6
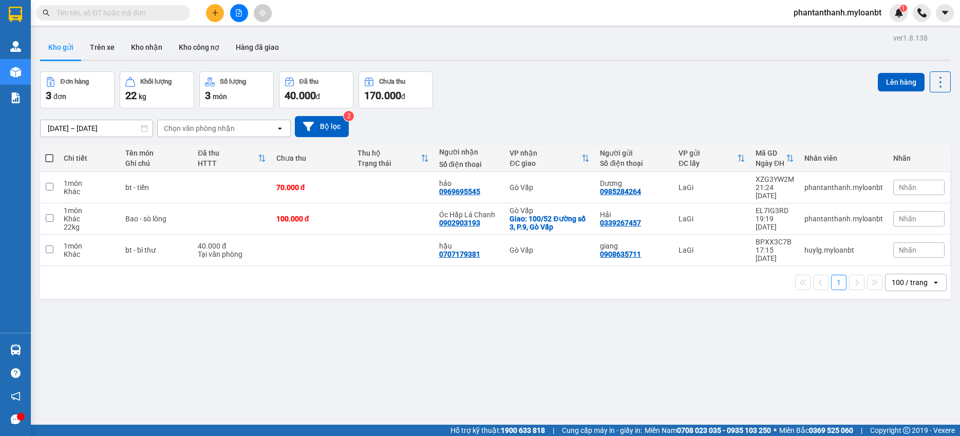
click at [55, 160] on th at bounding box center [49, 158] width 18 height 27
click at [50, 158] on span at bounding box center [49, 158] width 8 height 8
click at [49, 153] on input "checkbox" at bounding box center [49, 153] width 0 height 0
checkbox input "true"
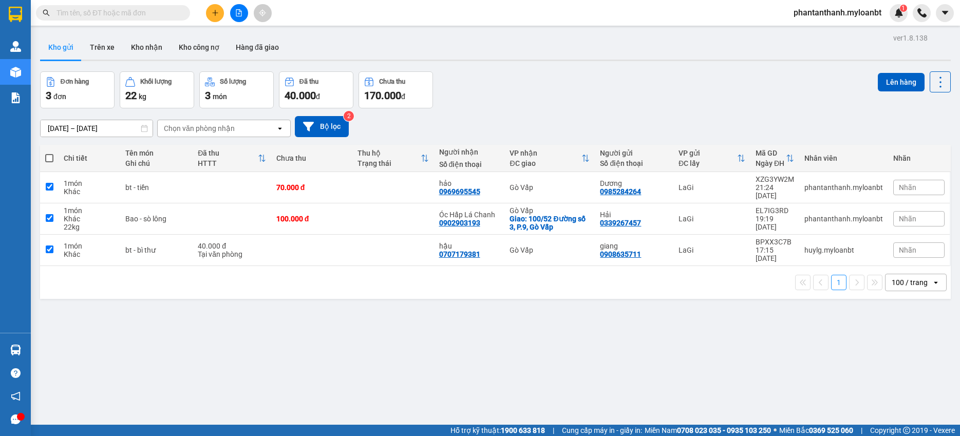
checkbox input "true"
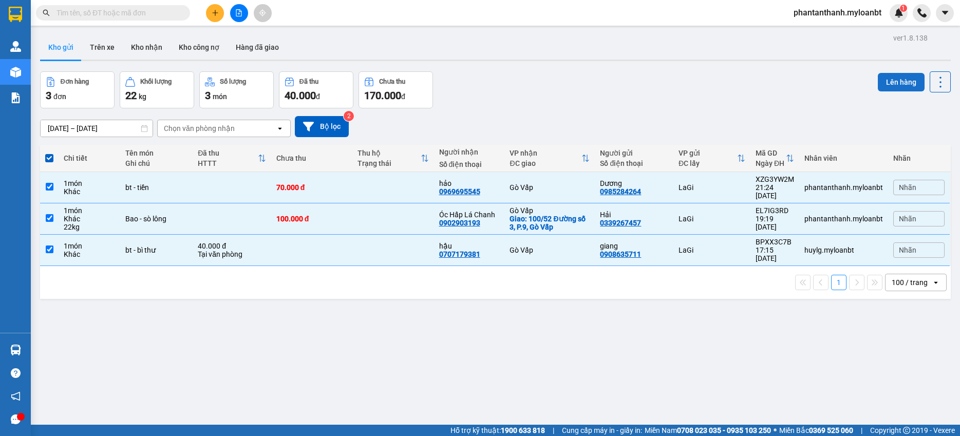
click at [886, 81] on button "Lên hàng" at bounding box center [901, 82] width 47 height 18
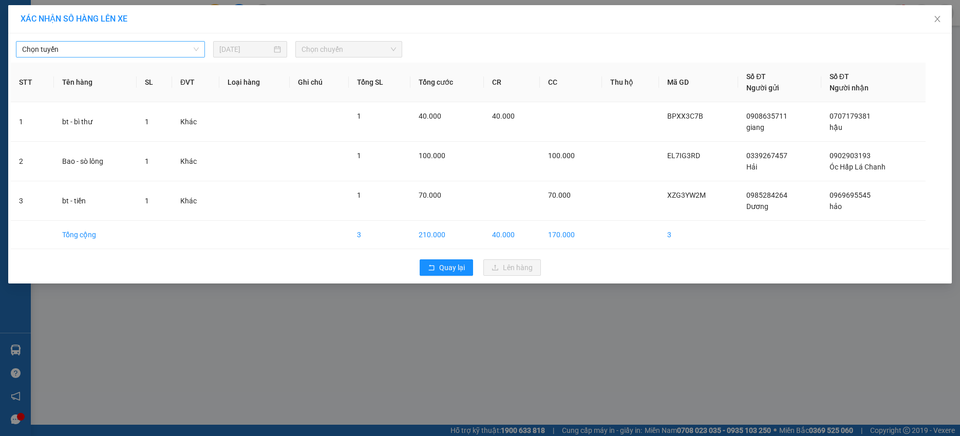
click at [119, 56] on span "Chọn tuyến" at bounding box center [110, 49] width 177 height 15
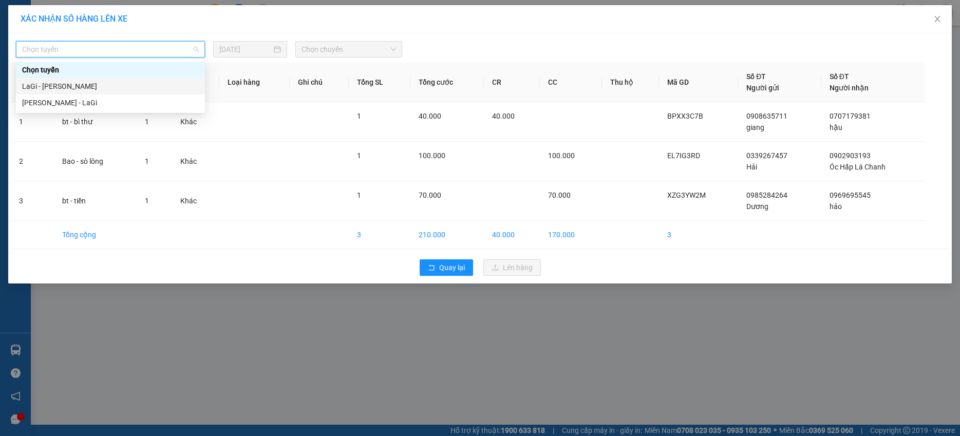
click at [84, 88] on div "LaGi - Hồ Chí Minh" at bounding box center [110, 86] width 177 height 11
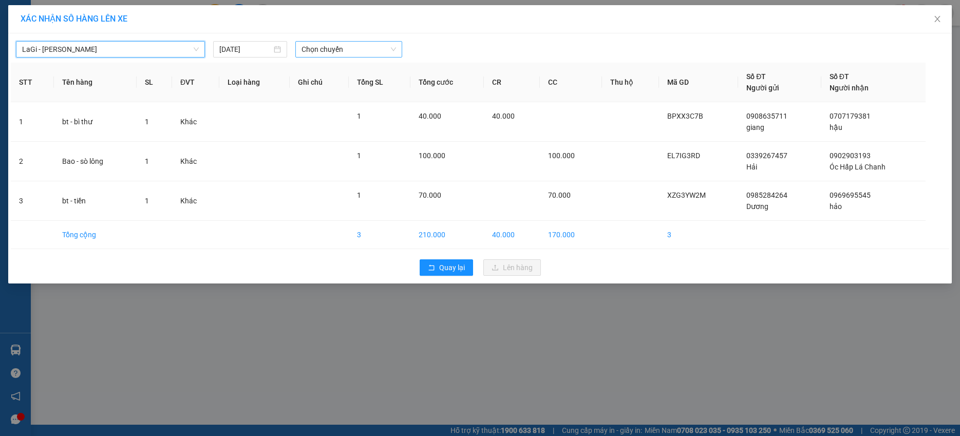
click at [351, 52] on span "Chọn chuyến" at bounding box center [348, 49] width 95 height 15
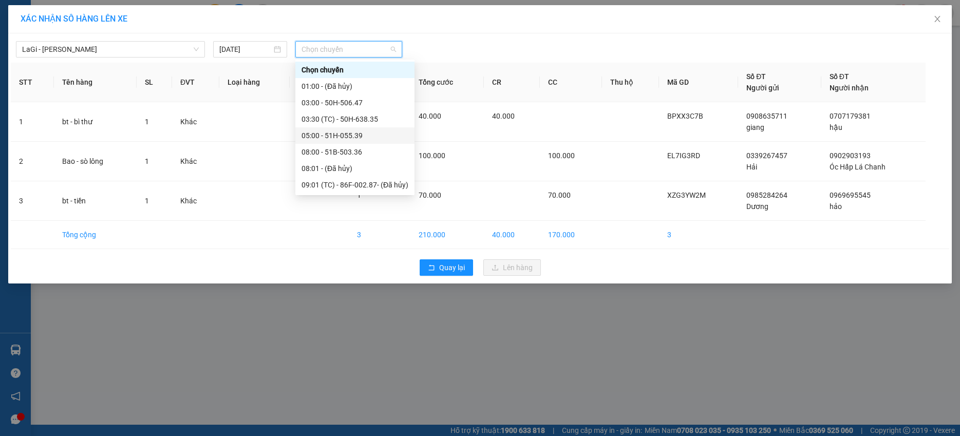
click at [320, 133] on div "05:00 - 51H-055.39" at bounding box center [354, 135] width 107 height 11
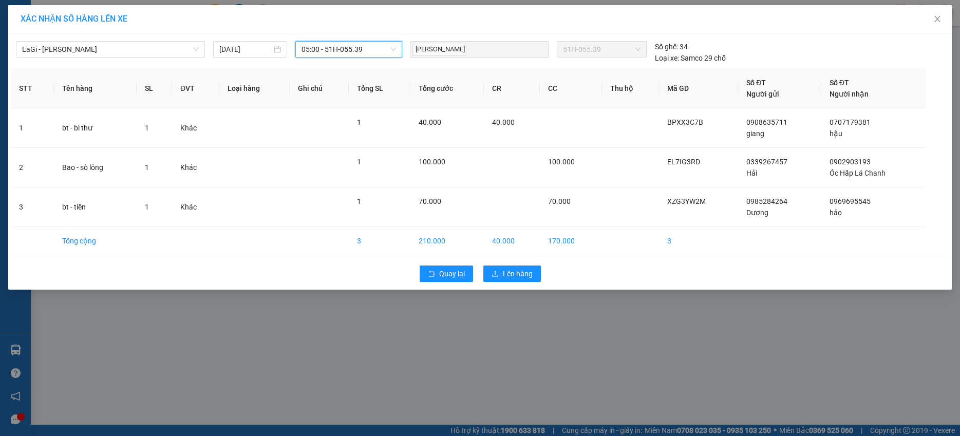
click at [248, 58] on div "LaGi - Hồ Chí Minh 14/08/2025 05:00 05:00 - 51H-055.39" at bounding box center [210, 52] width 389 height 23
click at [246, 47] on input "[DATE]" at bounding box center [245, 49] width 52 height 11
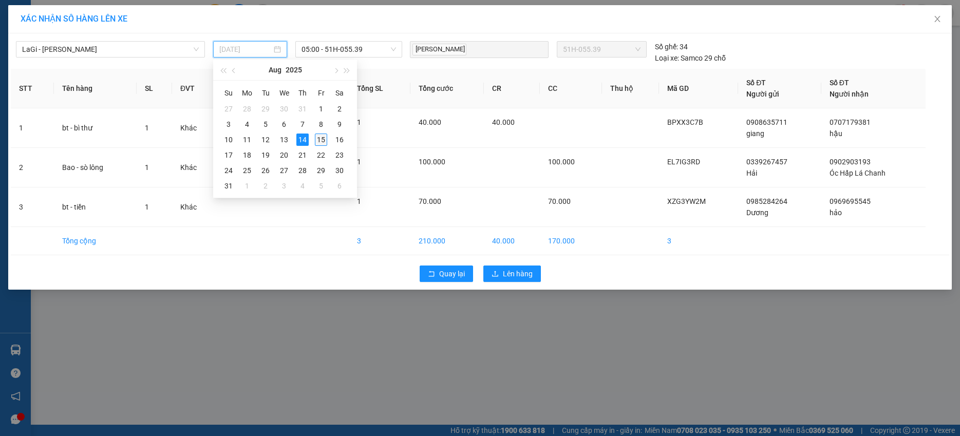
click at [319, 137] on div "15" at bounding box center [321, 140] width 12 height 12
type input "[DATE]"
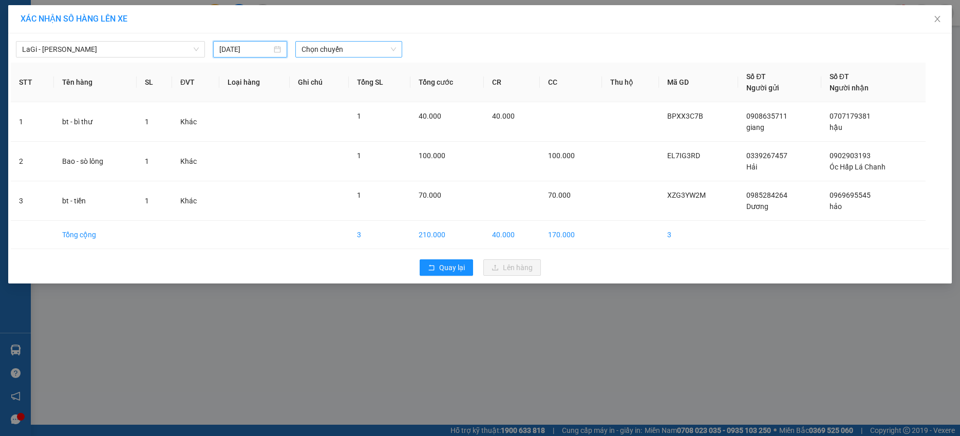
click at [345, 53] on span "Chọn chuyến" at bounding box center [348, 49] width 95 height 15
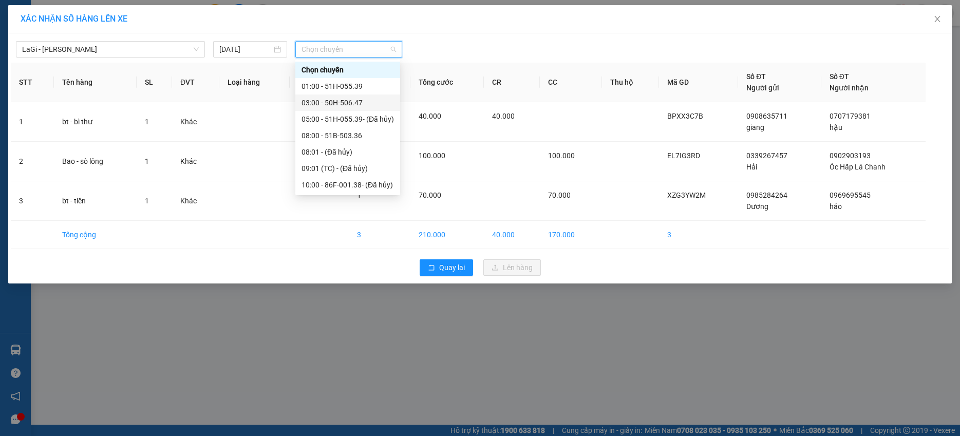
click at [341, 106] on div "03:00 - 50H-506.47" at bounding box center [347, 102] width 92 height 11
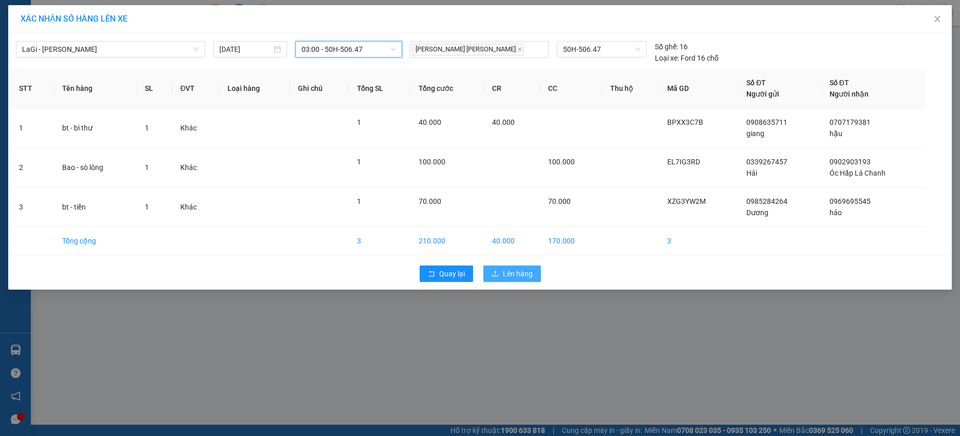
click at [506, 275] on span "Lên hàng" at bounding box center [518, 273] width 30 height 11
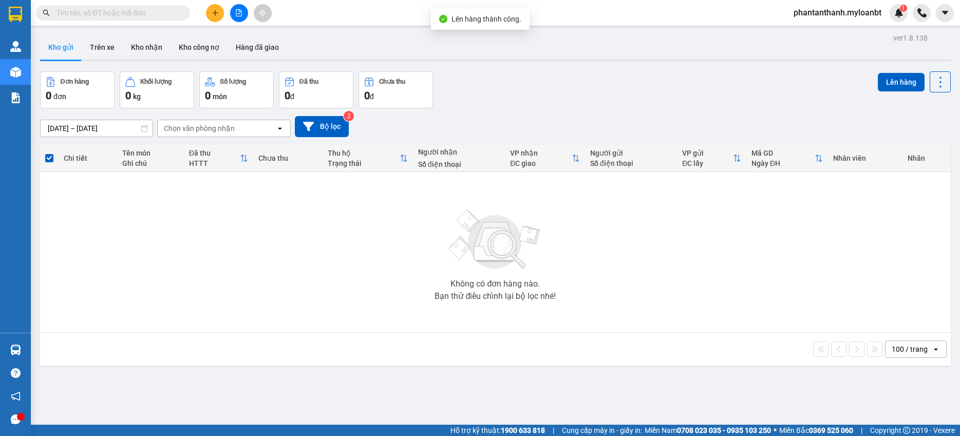
click at [511, 114] on div "13/08/2025 – 15/08/2025 Press the down arrow key to interact with the calendar …" at bounding box center [495, 126] width 911 height 36
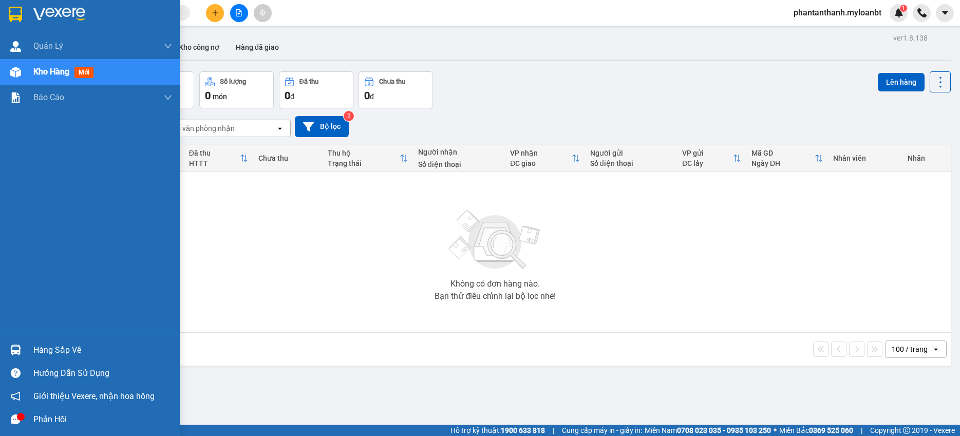
click at [25, 351] on div "Hàng sắp về" at bounding box center [90, 349] width 180 height 23
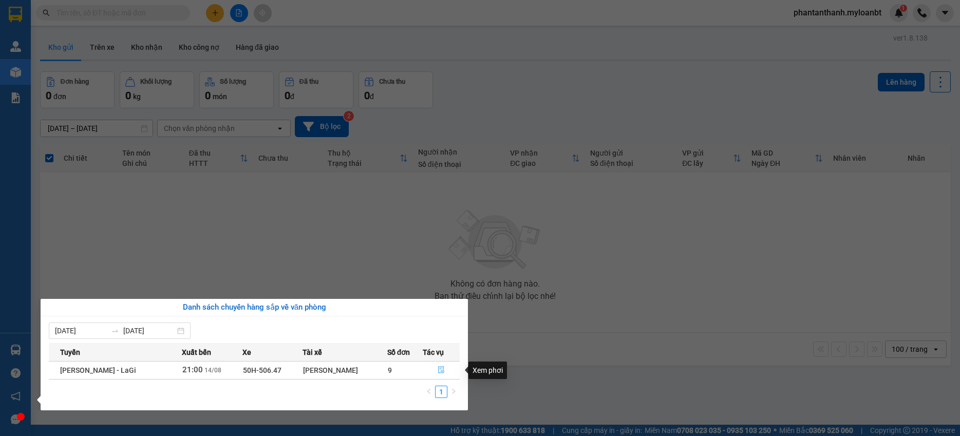
click at [433, 368] on button "button" at bounding box center [441, 370] width 36 height 16
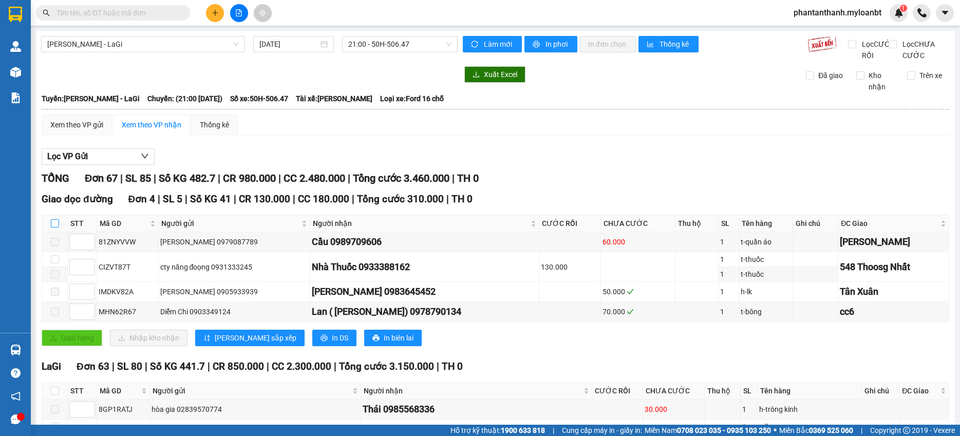
click at [57, 228] on input "checkbox" at bounding box center [55, 223] width 8 height 8
checkbox input "true"
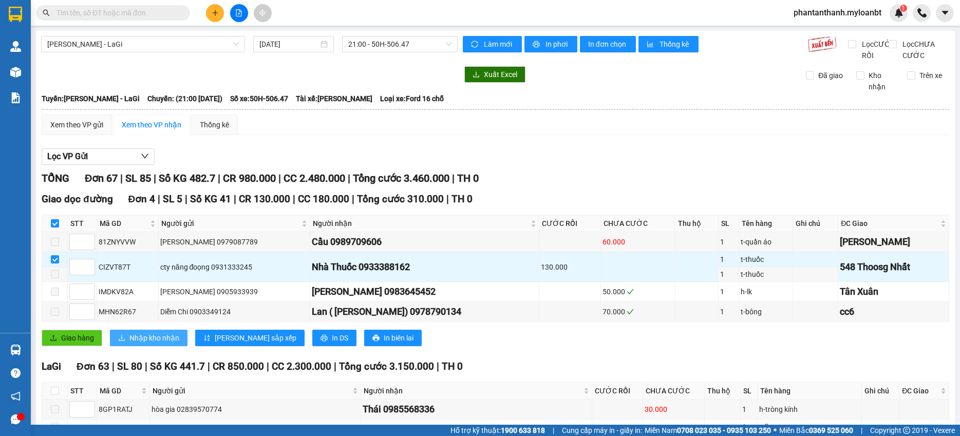
click at [126, 346] on button "Nhập kho nhận" at bounding box center [149, 338] width 78 height 16
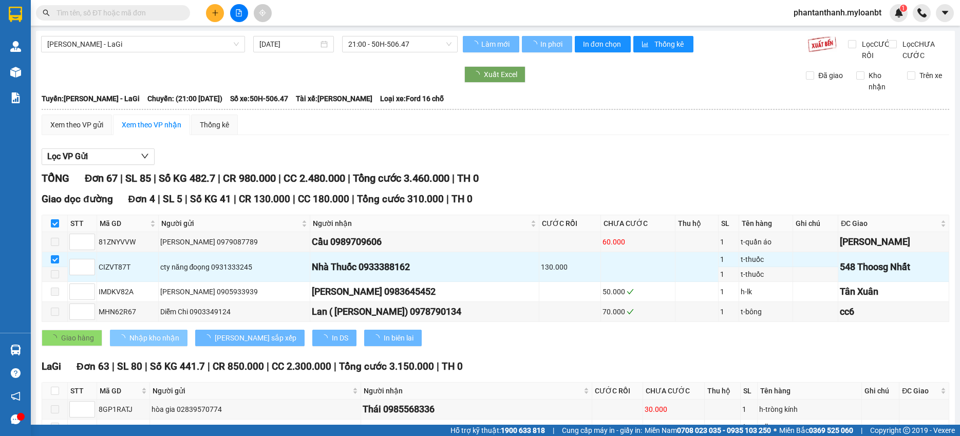
checkbox input "false"
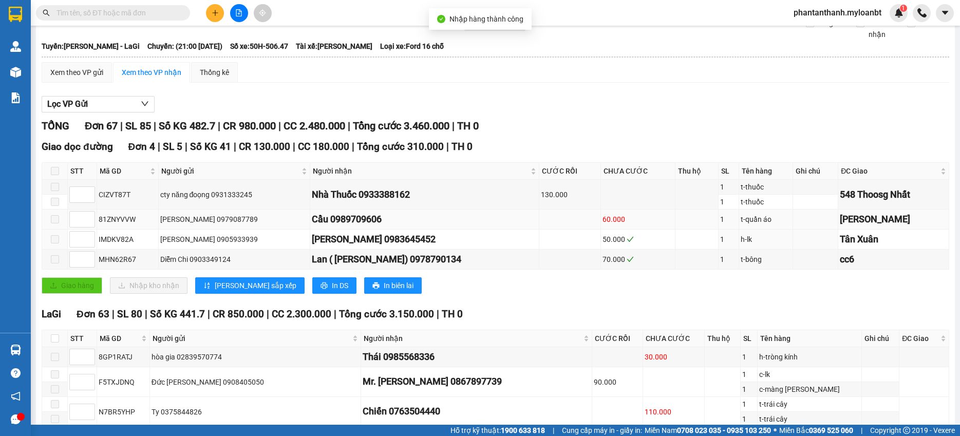
scroll to position [103, 0]
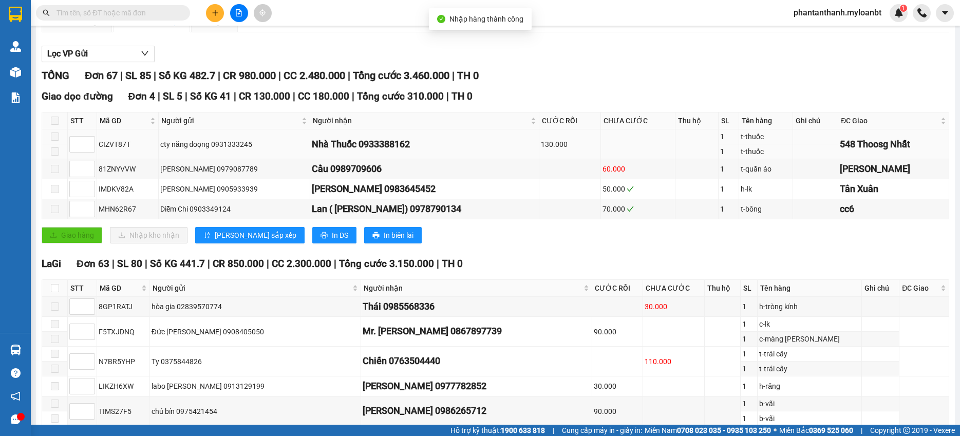
click at [125, 150] on div "CIZVT87T" at bounding box center [128, 144] width 58 height 11
copy div "CIZVT87T"
click at [179, 150] on div "cty năng đoọng 0931333245" at bounding box center [234, 144] width 148 height 11
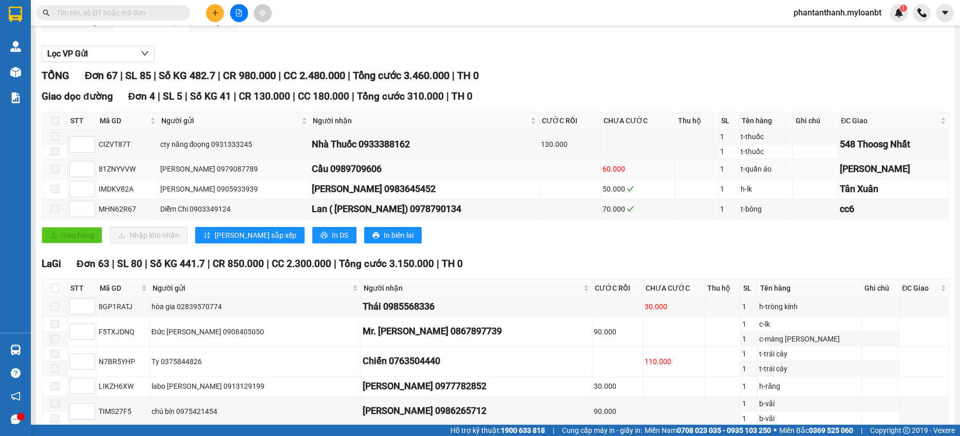
click at [184, 175] on div "[PERSON_NAME] 0979087789" at bounding box center [234, 168] width 148 height 11
click at [231, 175] on div "[PERSON_NAME] 0979087789" at bounding box center [234, 168] width 148 height 11
copy div "0979087789"
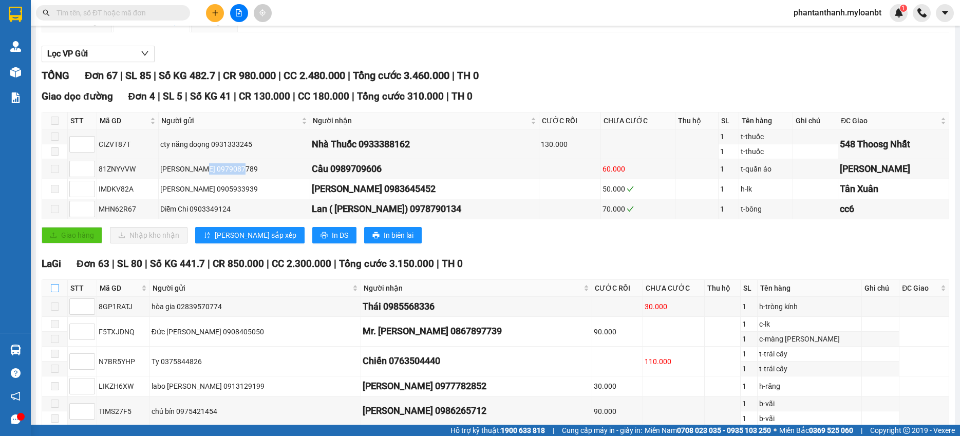
click at [56, 292] on input "checkbox" at bounding box center [55, 288] width 8 height 8
checkbox input "true"
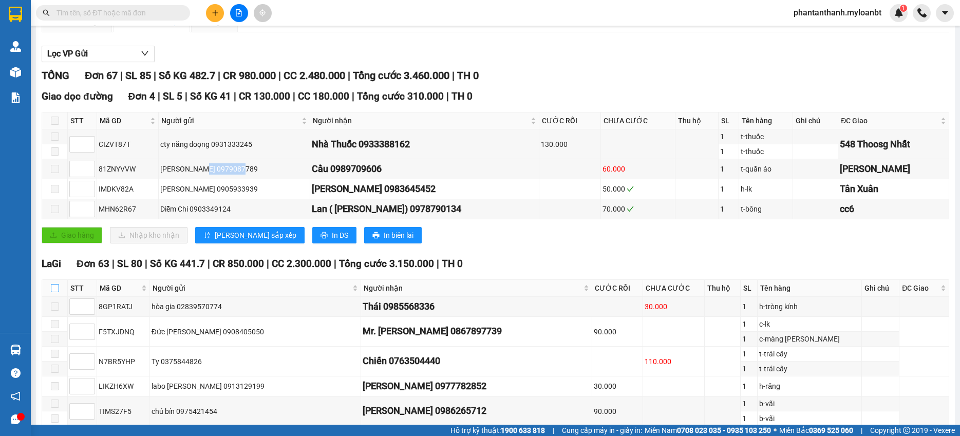
checkbox input "true"
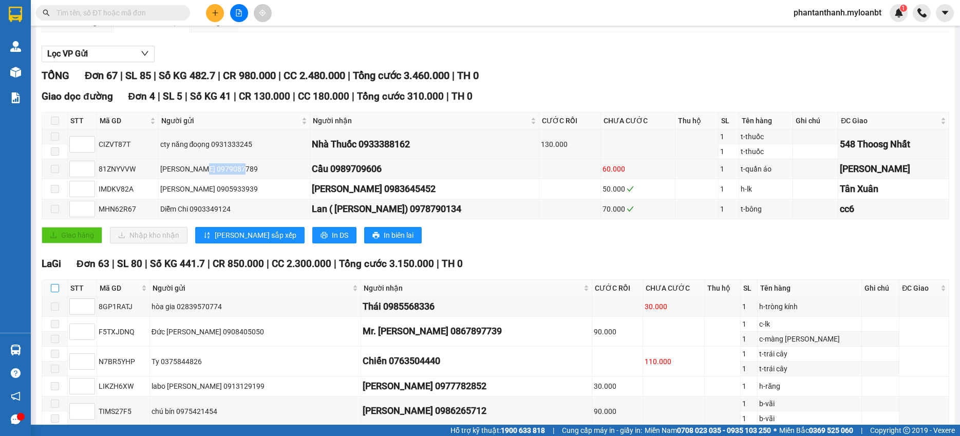
checkbox input "true"
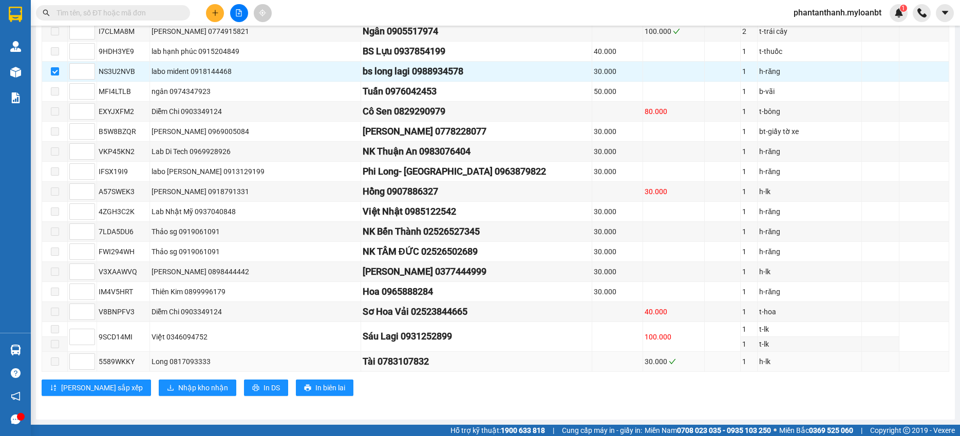
scroll to position [1394, 0]
click at [178, 386] on span "Nhập kho nhận" at bounding box center [203, 387] width 50 height 11
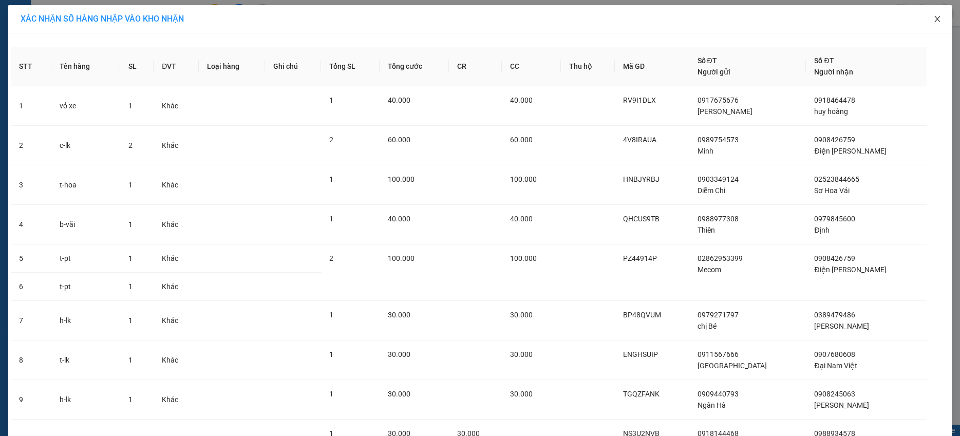
click at [933, 20] on icon "close" at bounding box center [937, 19] width 8 height 8
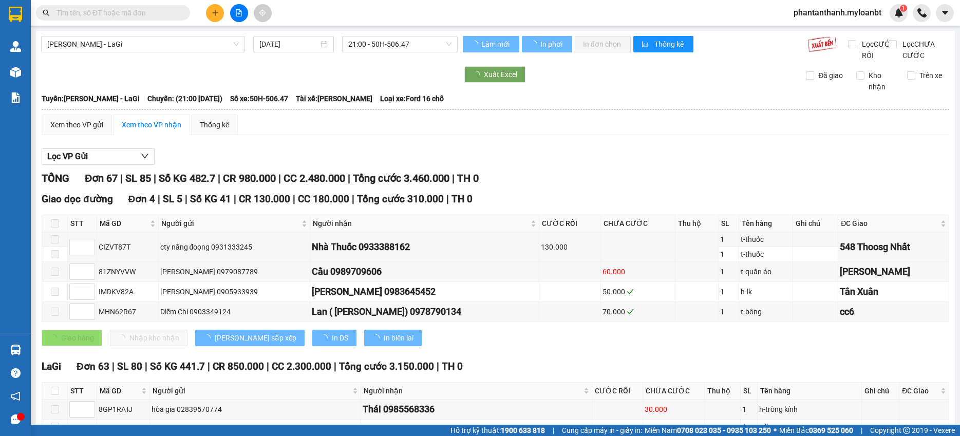
click at [88, 14] on input "text" at bounding box center [116, 12] width 121 height 11
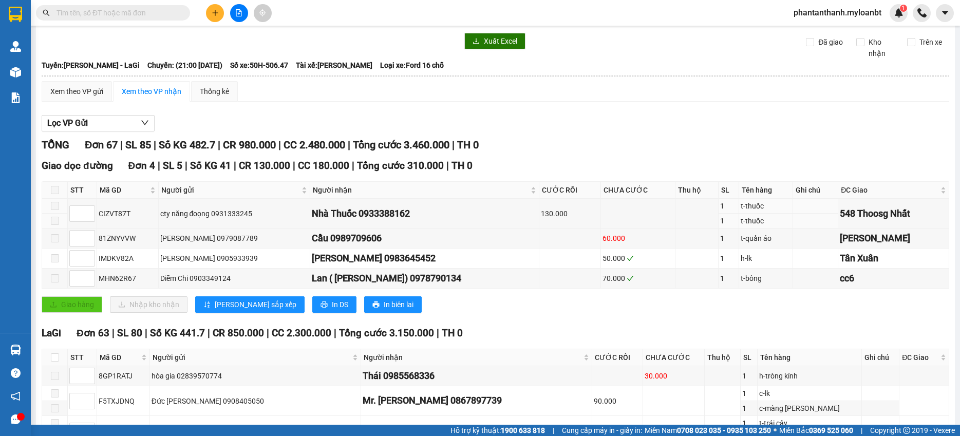
scroll to position [154, 0]
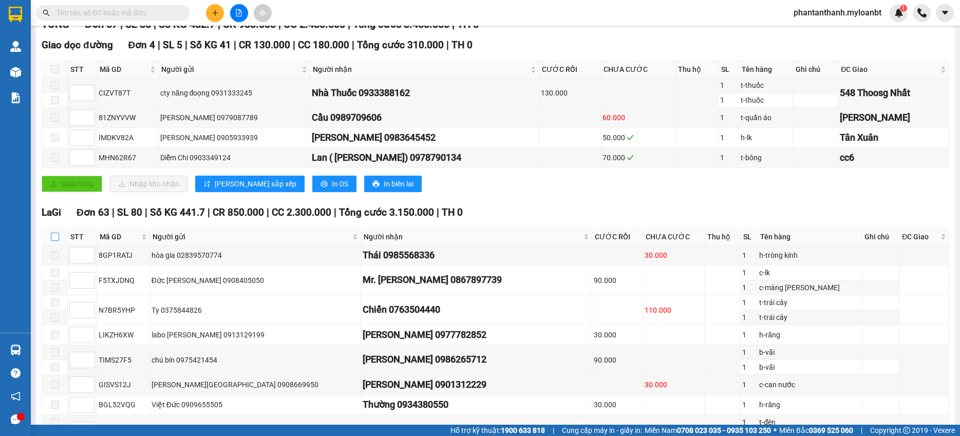
click at [53, 241] on input "checkbox" at bounding box center [55, 237] width 8 height 8
checkbox input "true"
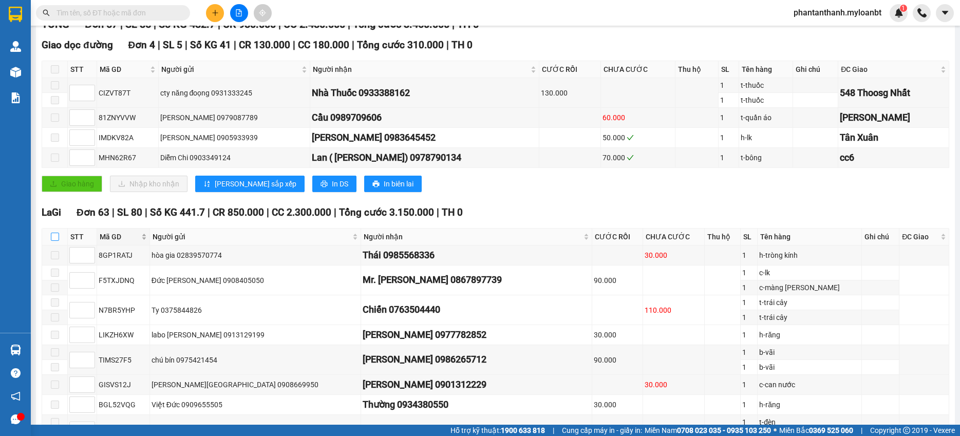
checkbox input "true"
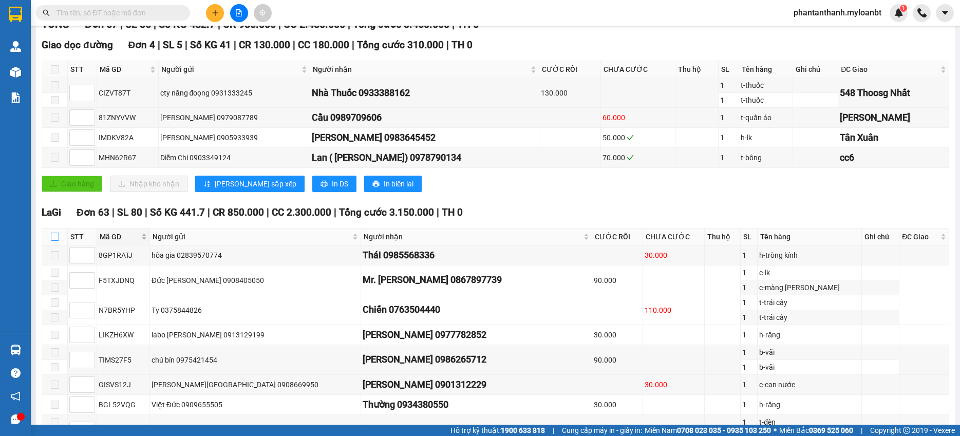
checkbox input "true"
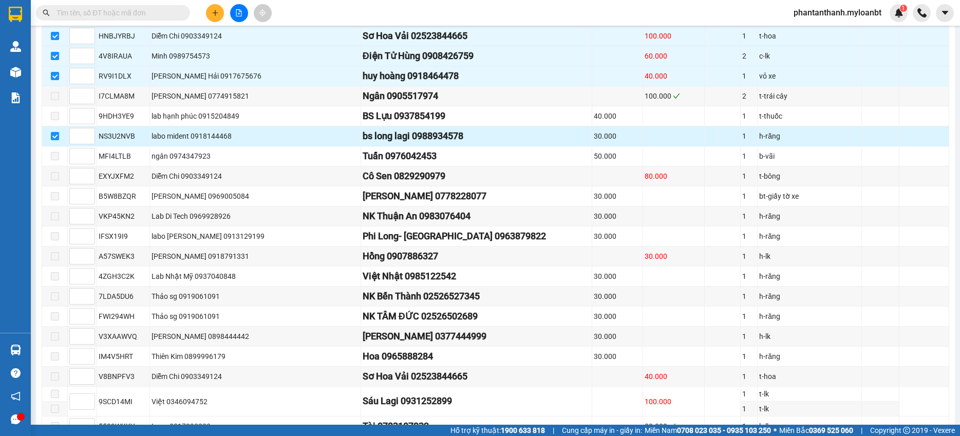
scroll to position [1387, 0]
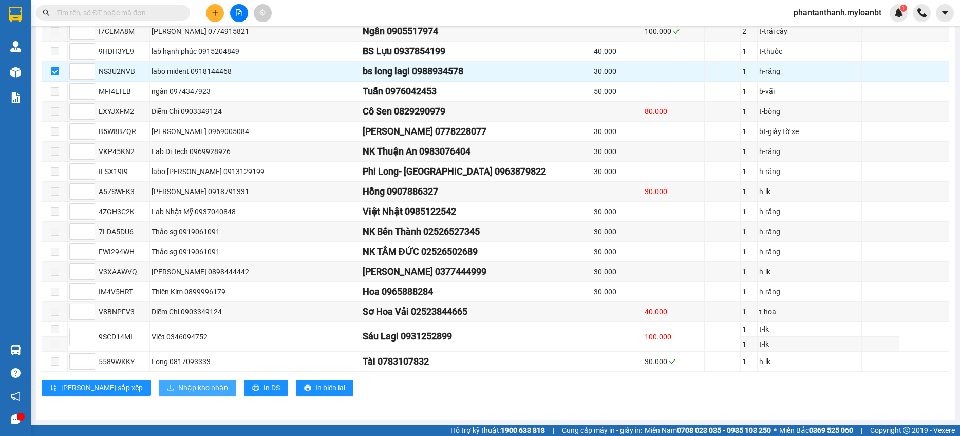
click at [178, 391] on span "Nhập kho nhận" at bounding box center [203, 387] width 50 height 11
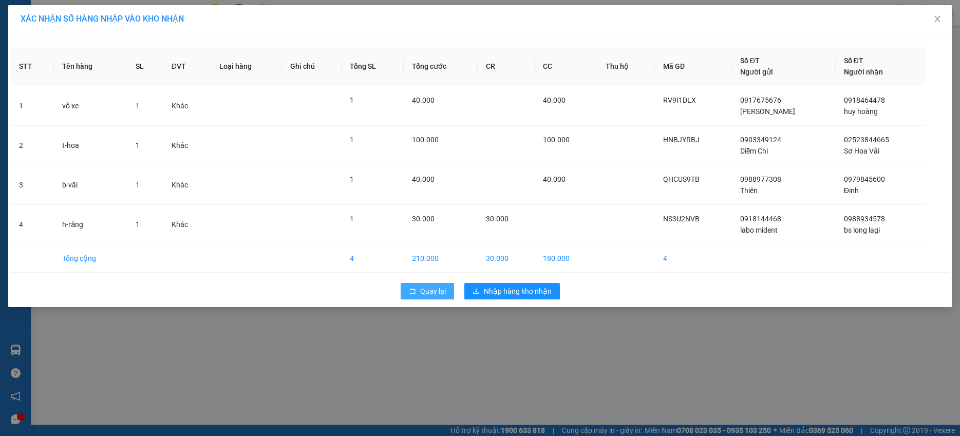
click at [407, 286] on button "Quay lại" at bounding box center [427, 291] width 53 height 16
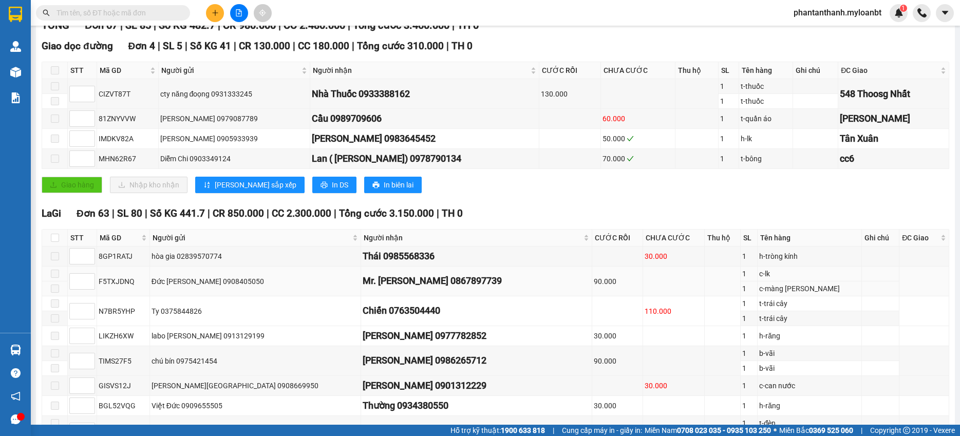
scroll to position [154, 0]
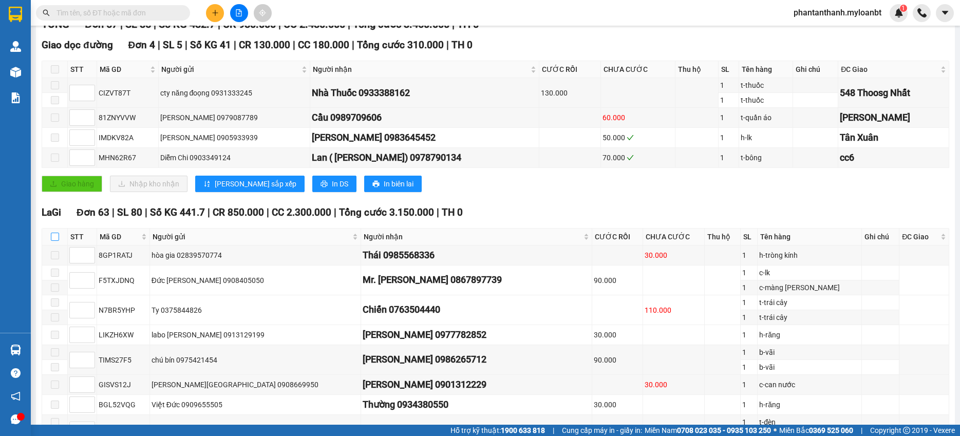
click at [53, 241] on input "checkbox" at bounding box center [55, 237] width 8 height 8
checkbox input "true"
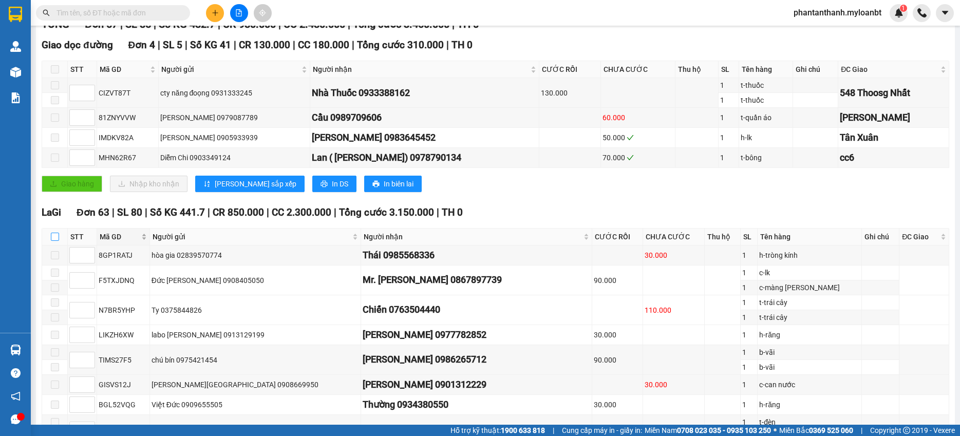
checkbox input "true"
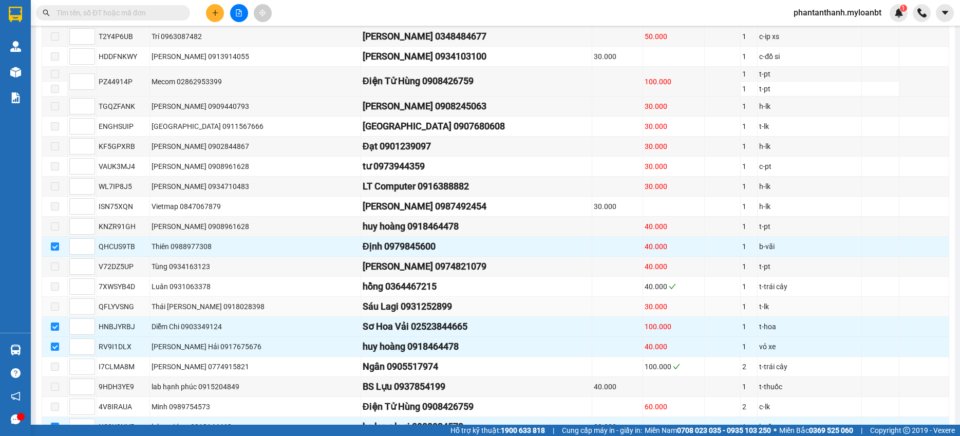
scroll to position [1079, 0]
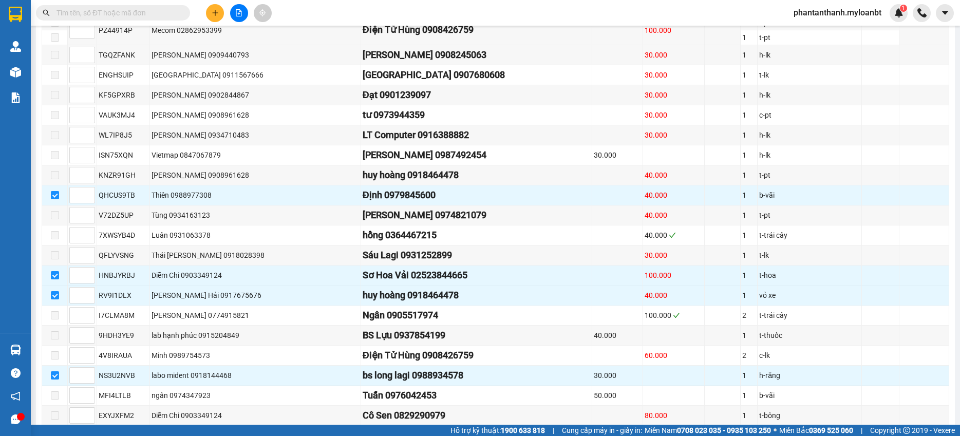
click at [148, 15] on input "text" at bounding box center [116, 12] width 121 height 11
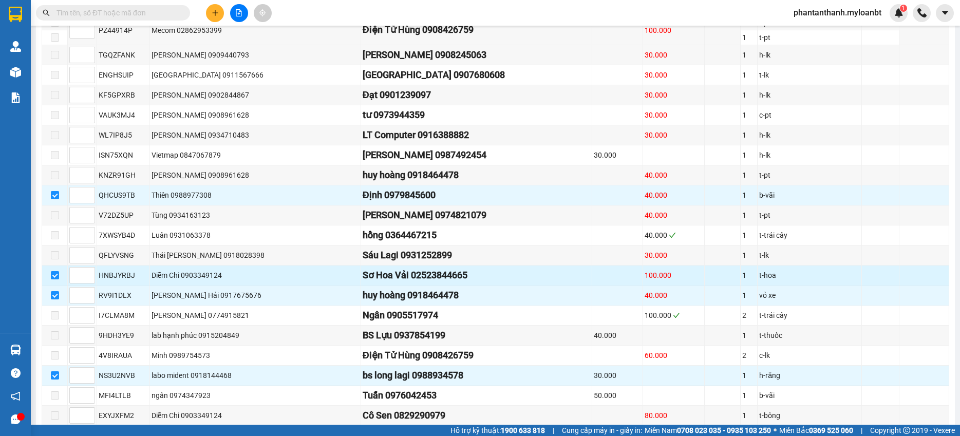
click at [408, 282] on div "Sơ Hoa Vải 02523844665" at bounding box center [477, 275] width 228 height 14
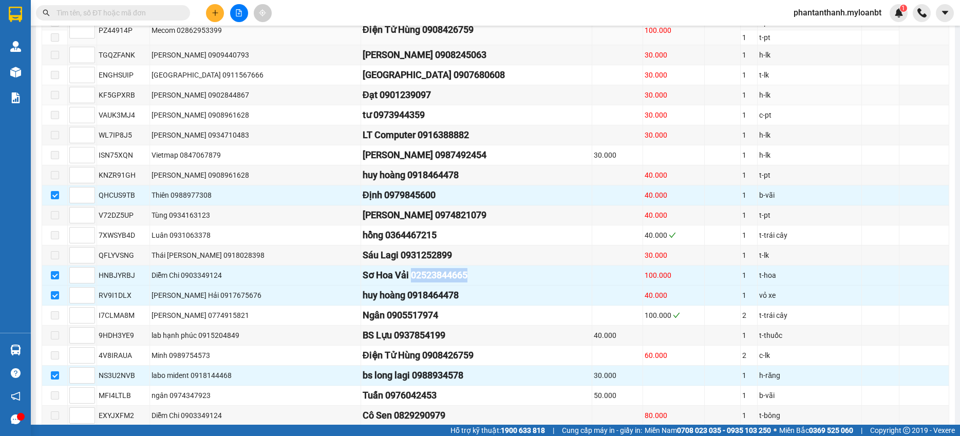
copy div "02523844665"
click at [129, 18] on input "text" at bounding box center [116, 12] width 121 height 11
paste input "02523844665"
type input "02523844665"
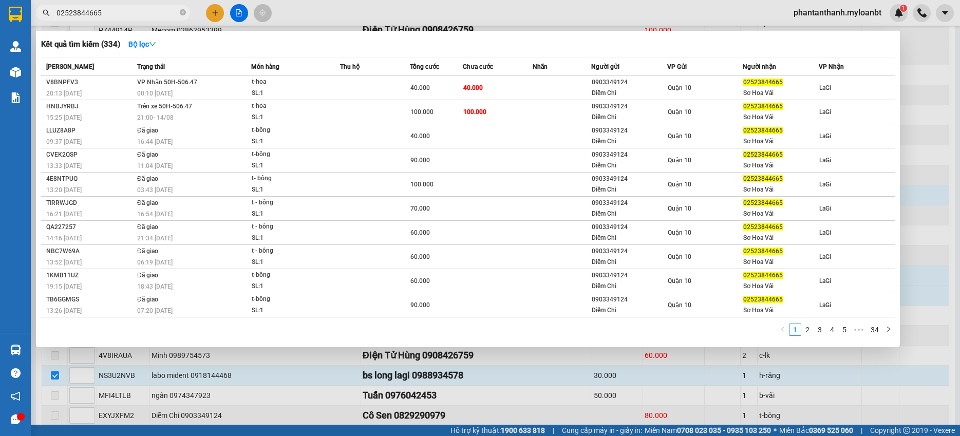
click at [150, 16] on input "02523844665" at bounding box center [116, 12] width 121 height 11
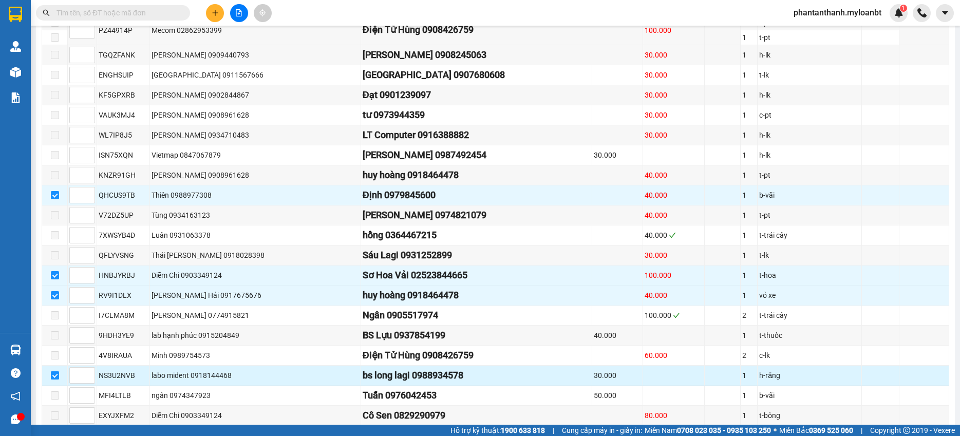
click at [56, 380] on input "checkbox" at bounding box center [55, 375] width 8 height 8
checkbox input "false"
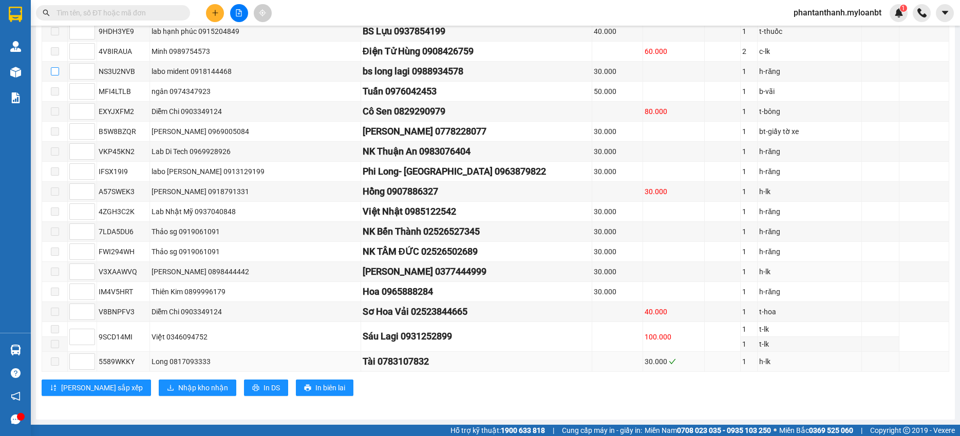
scroll to position [1394, 0]
click at [178, 388] on span "Nhập kho nhận" at bounding box center [203, 387] width 50 height 11
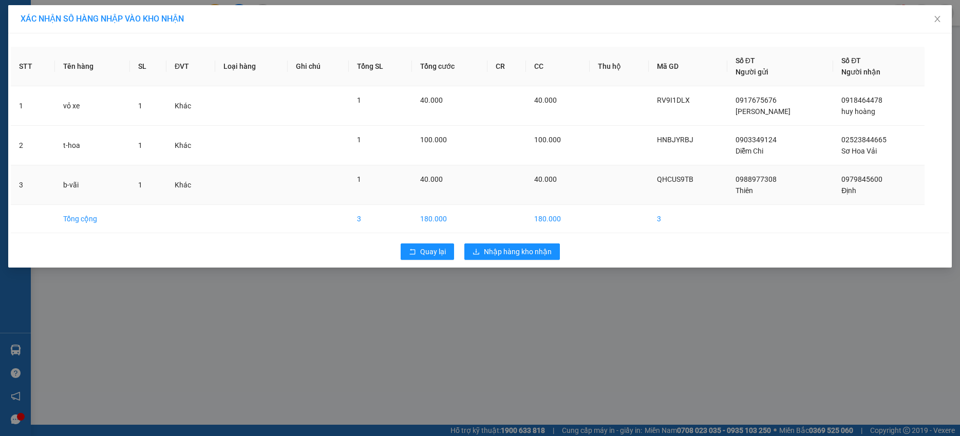
click at [852, 181] on span "0979845600" at bounding box center [861, 179] width 41 height 8
copy span "0979845600"
click at [525, 261] on div "Quay lại Nhập hàng kho nhận" at bounding box center [480, 251] width 938 height 27
click at [529, 254] on span "Nhập hàng kho nhận" at bounding box center [518, 251] width 68 height 11
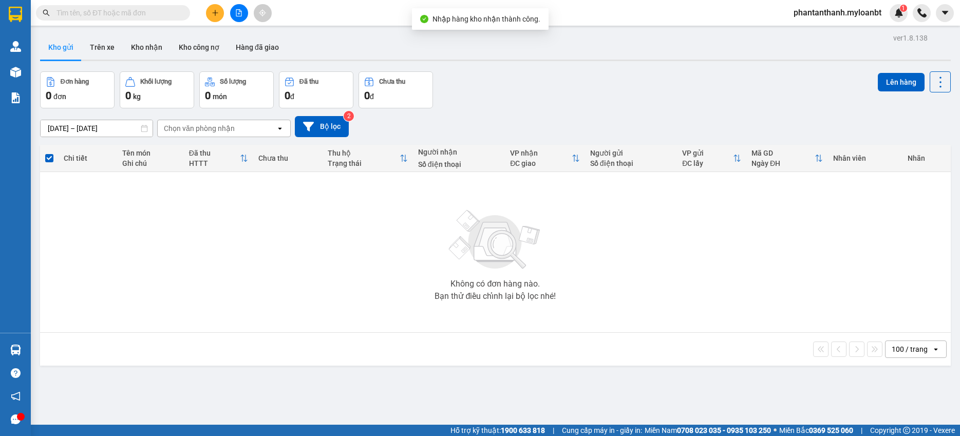
click at [133, 8] on input "text" at bounding box center [116, 12] width 121 height 11
click at [120, 14] on input "text" at bounding box center [116, 12] width 121 height 11
paste input "0979845600"
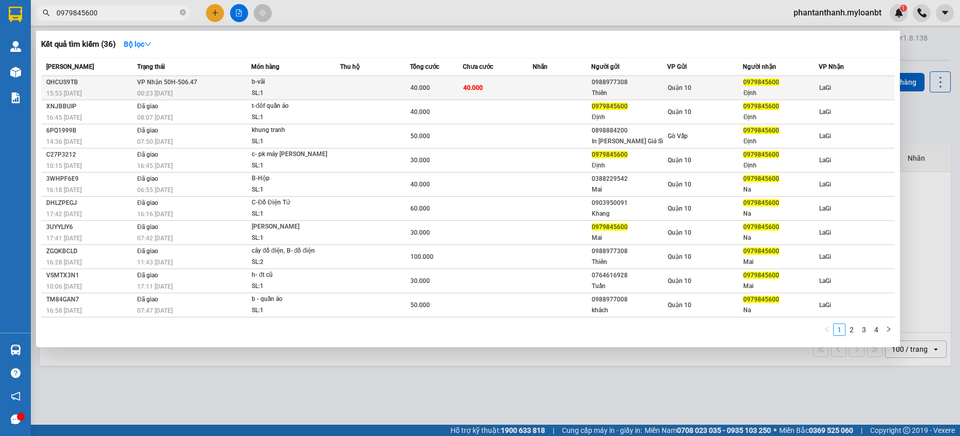
type input "0979845600"
click at [374, 82] on td at bounding box center [375, 88] width 70 height 24
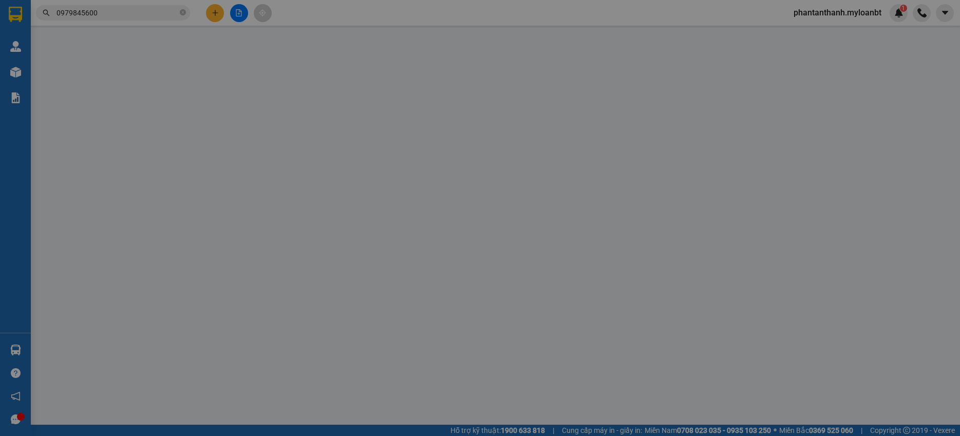
type input "0988977308"
type input "Thiên"
type input "0979845600"
type input "Định"
type input "40.000"
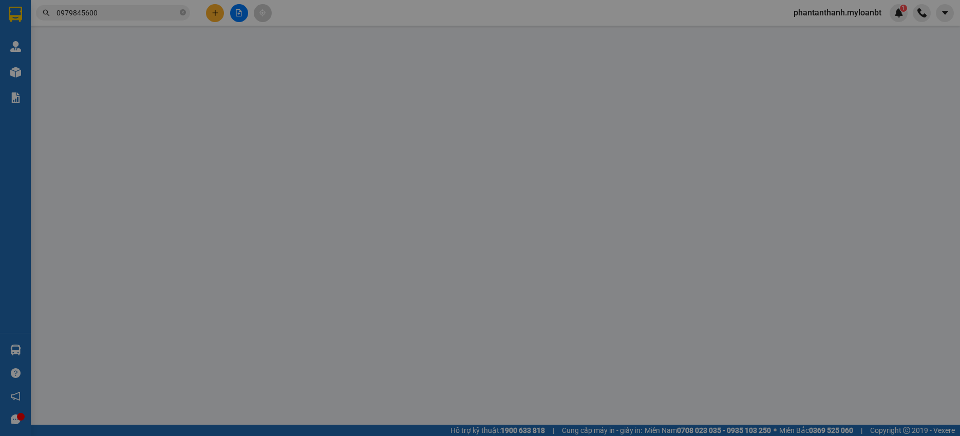
type input "40.000"
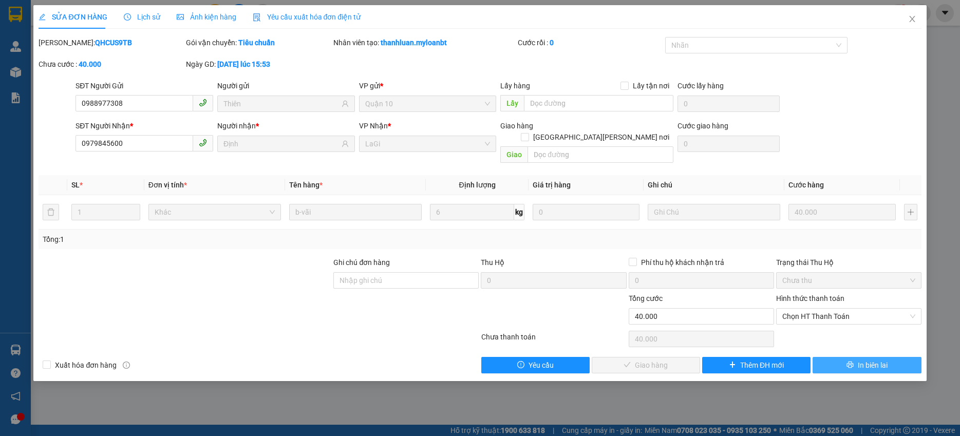
click at [846, 357] on button "In biên lai" at bounding box center [867, 365] width 108 height 16
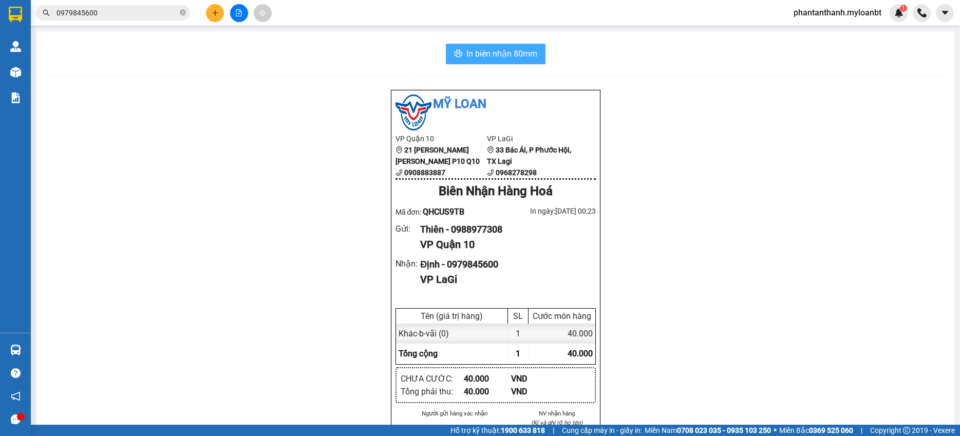
click at [510, 52] on span "In biên nhận 80mm" at bounding box center [501, 53] width 71 height 13
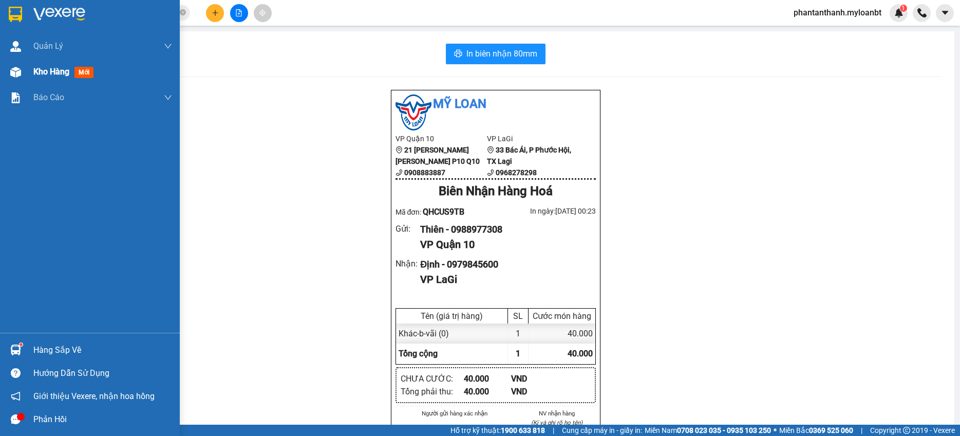
click at [15, 70] on img at bounding box center [15, 72] width 11 height 11
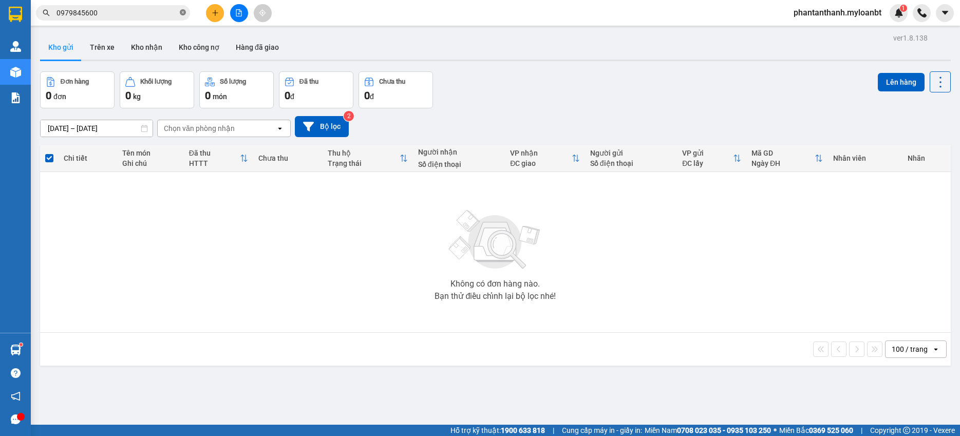
click at [184, 11] on icon "close-circle" at bounding box center [183, 12] width 6 height 6
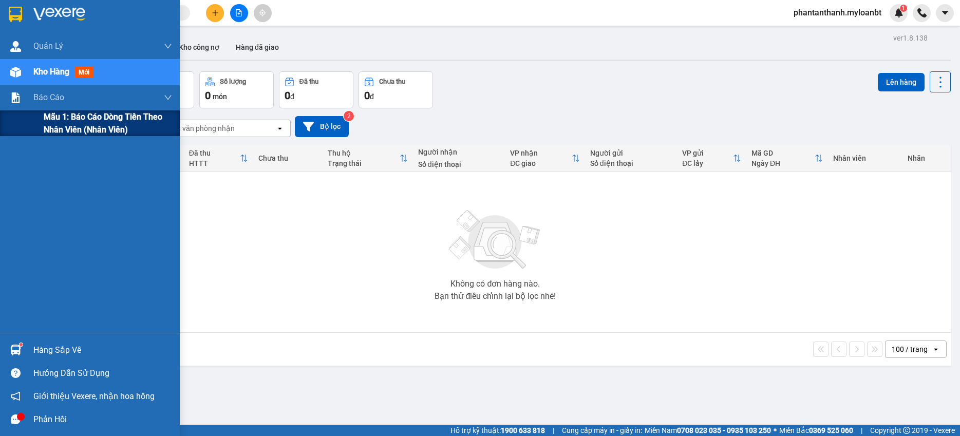
click at [62, 120] on span "Mẫu 1: Báo cáo dòng tiền theo nhân viên (Nhân viên)" at bounding box center [108, 123] width 128 height 26
